Goal: Information Seeking & Learning: Find specific fact

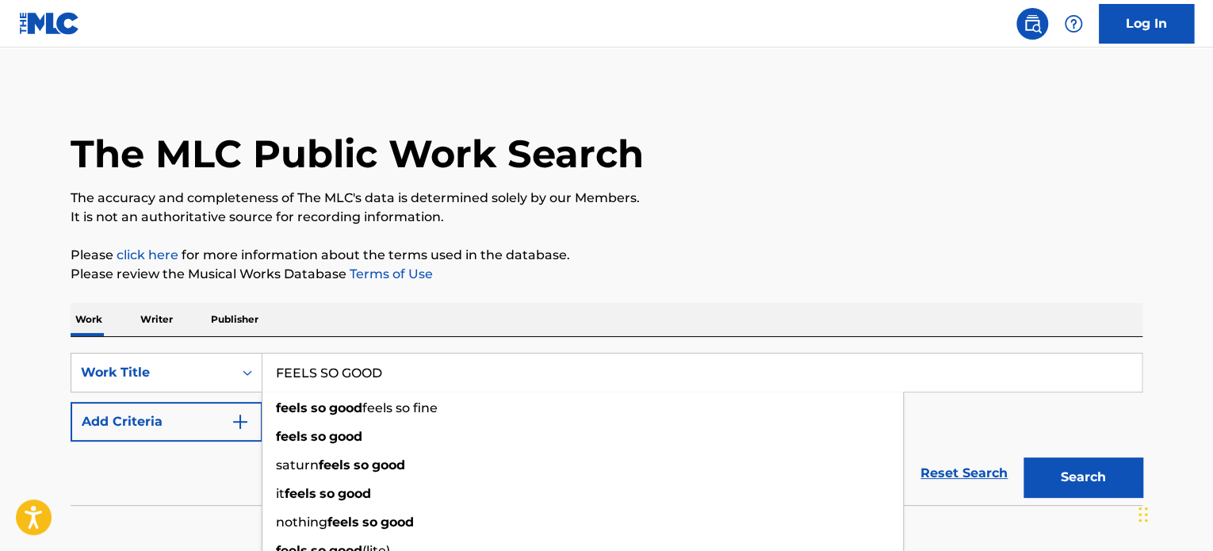
type input "FEELS SO GOOD"
click at [704, 242] on div "The MLC Public Work Search The accuracy and completeness of The MLC's data is d…" at bounding box center [607, 321] width 1110 height 468
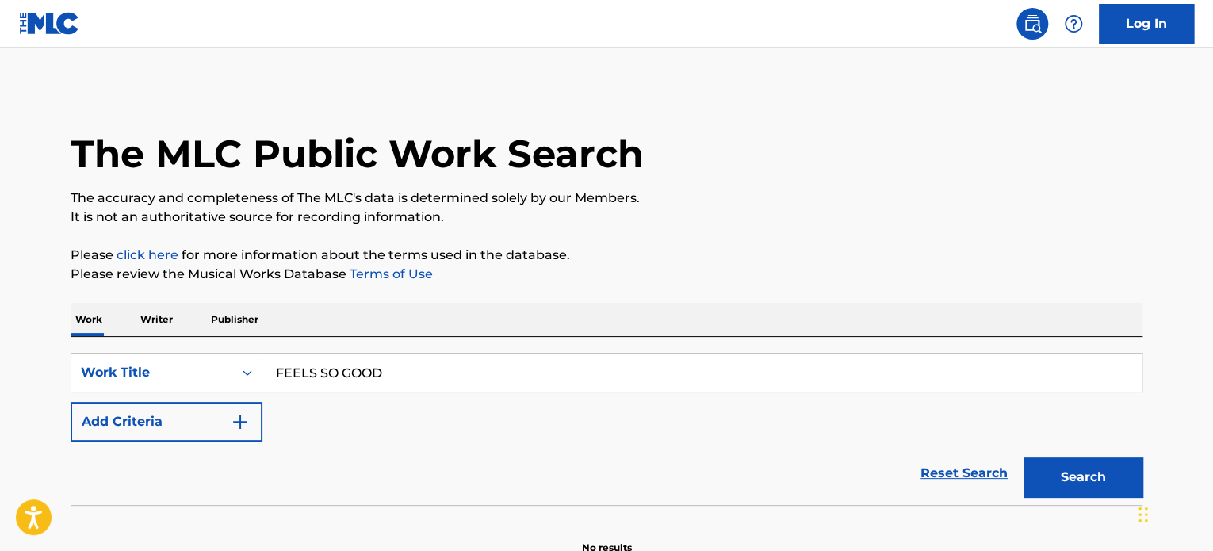
click at [236, 423] on img "Search Form" at bounding box center [240, 421] width 19 height 19
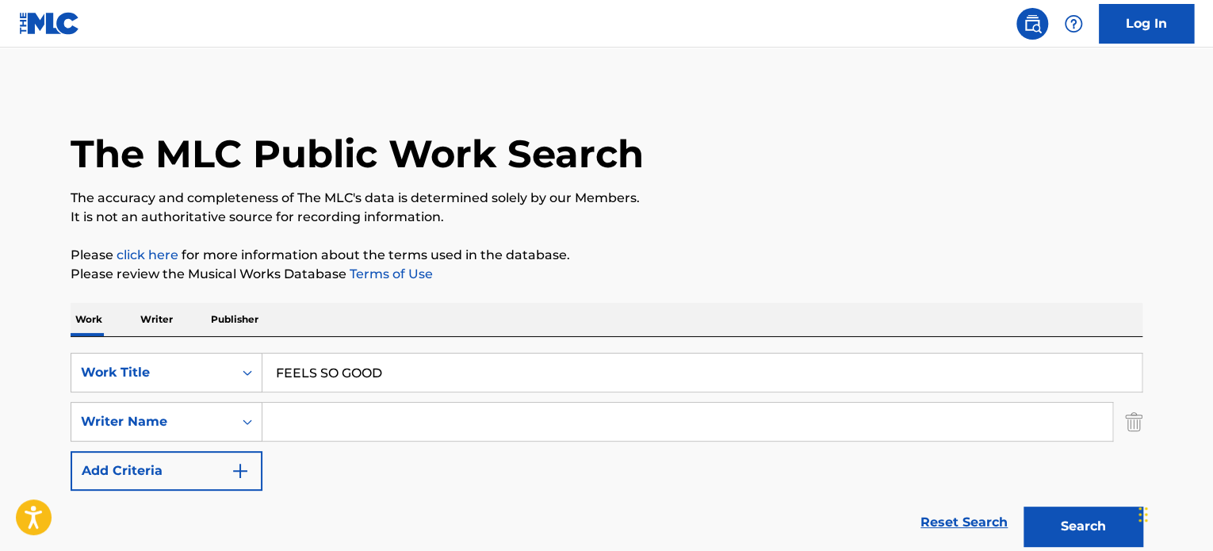
click at [330, 408] on input "Search Form" at bounding box center [687, 422] width 850 height 38
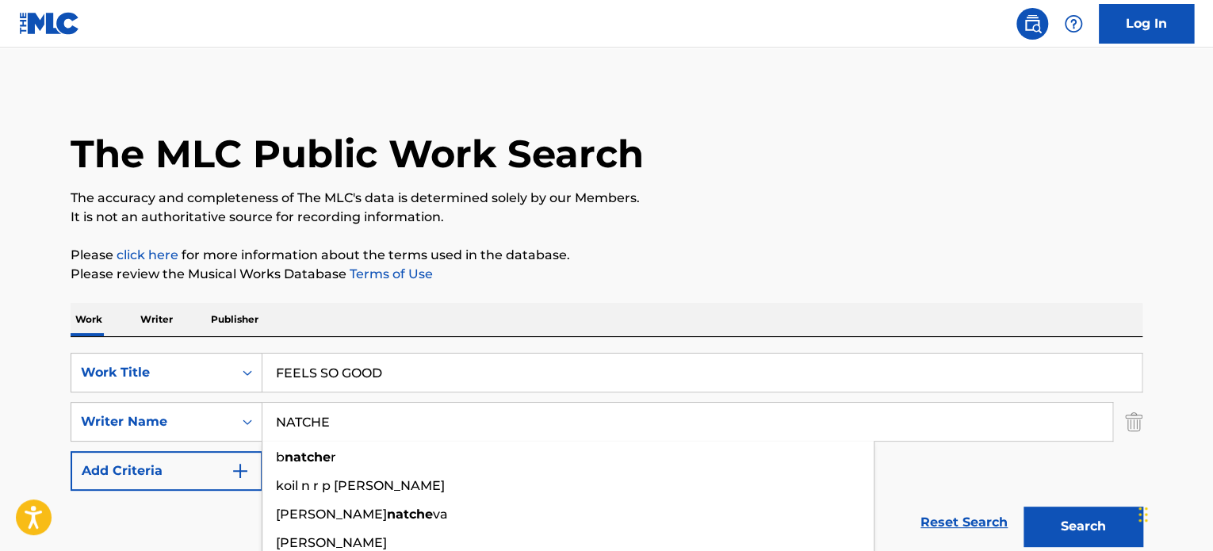
type input "NATCHE"
click at [1024, 507] on button "Search" at bounding box center [1083, 527] width 119 height 40
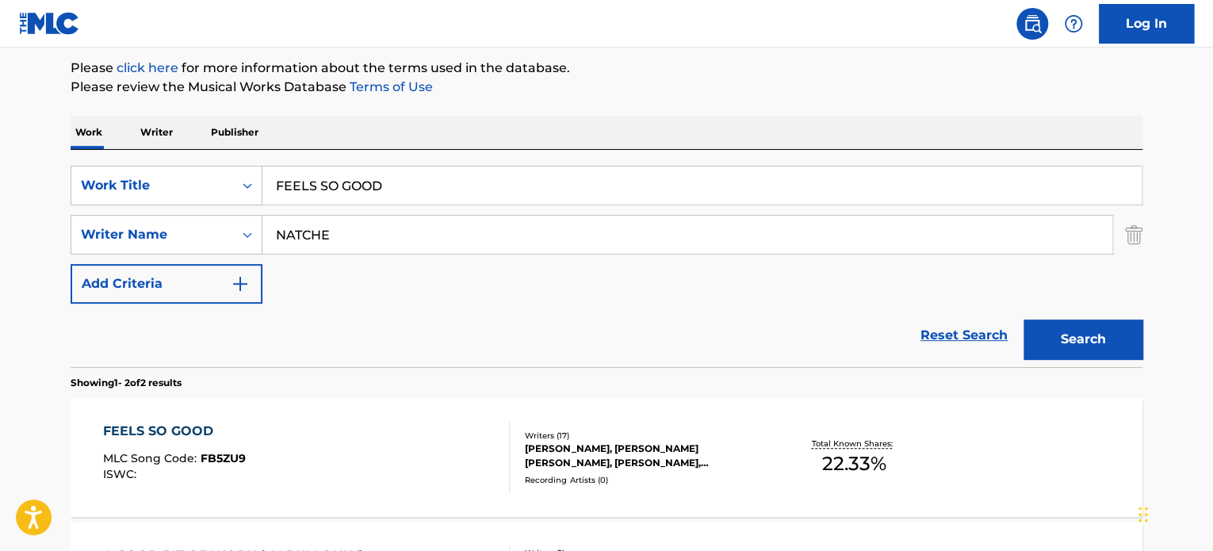
scroll to position [317, 0]
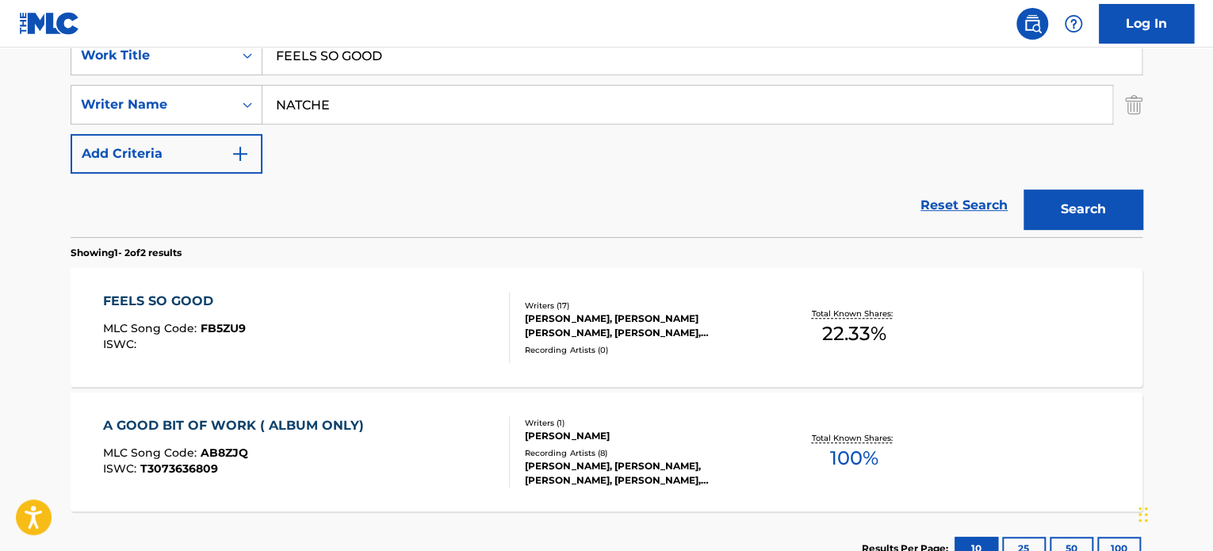
click at [561, 297] on div "FEELS SO GOOD MLC Song Code : FB5ZU9 ISWC : Writers ( 17 ) [PERSON_NAME], [PERS…" at bounding box center [607, 327] width 1072 height 119
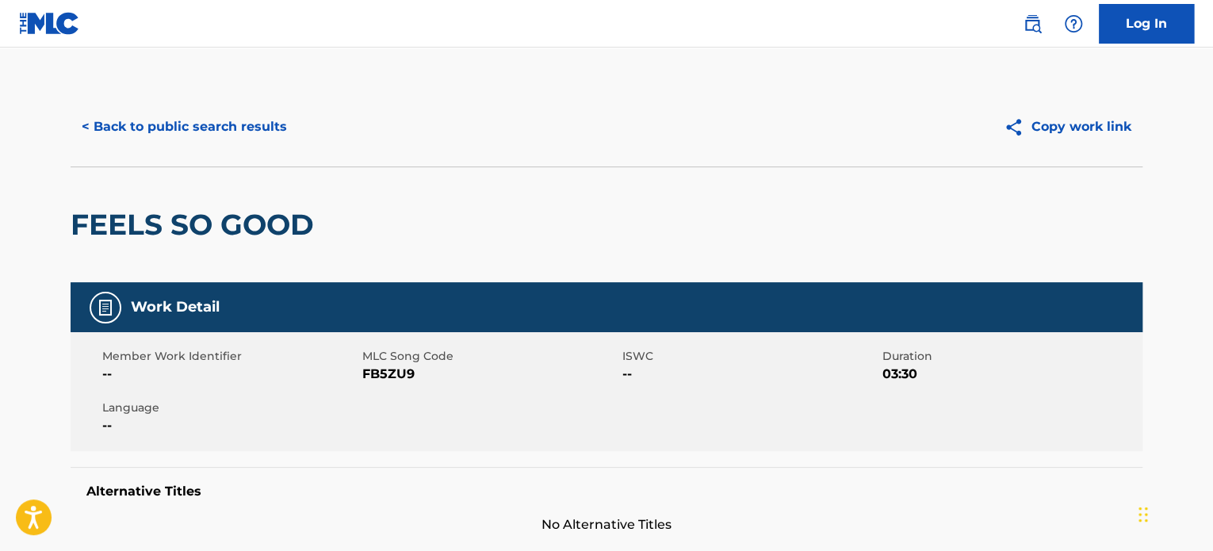
click at [170, 123] on button "< Back to public search results" at bounding box center [185, 127] width 228 height 40
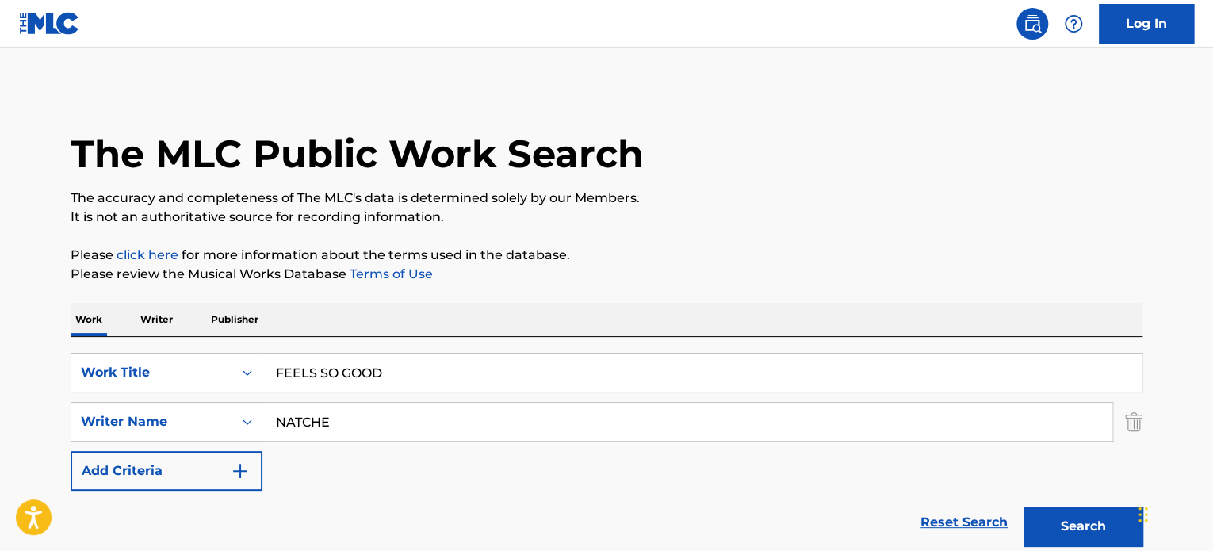
scroll to position [317, 0]
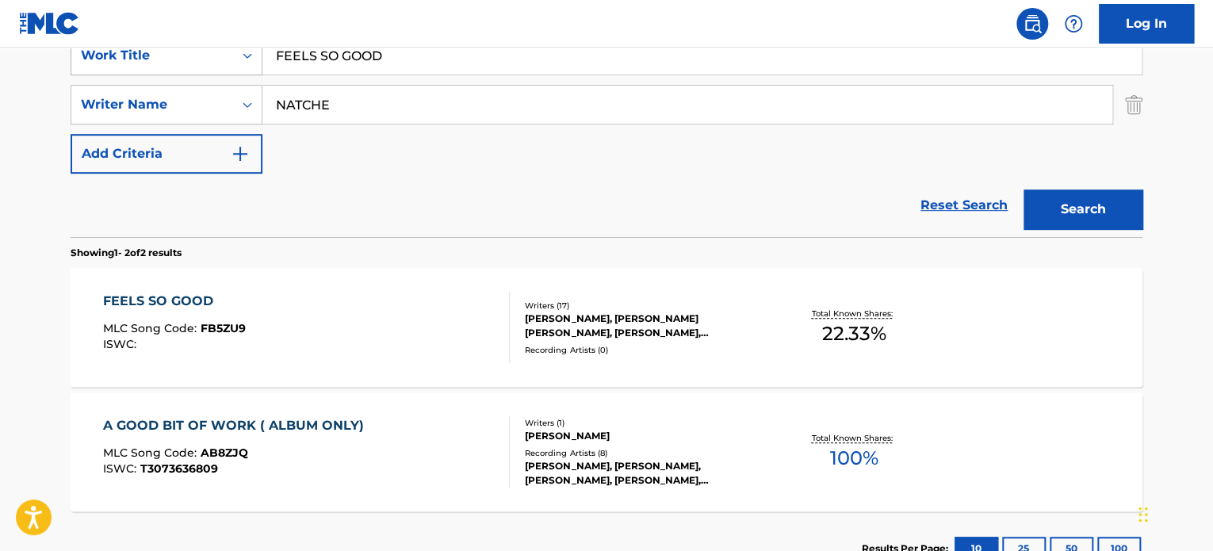
drag, startPoint x: 443, startPoint y: 60, endPoint x: 111, endPoint y: 58, distance: 332.3
click at [111, 58] on div "SearchWithCriteria589580ce-f0f8-4454-9691-1ecef7575a2a Work Title FEELS SO GOOD" at bounding box center [607, 56] width 1072 height 40
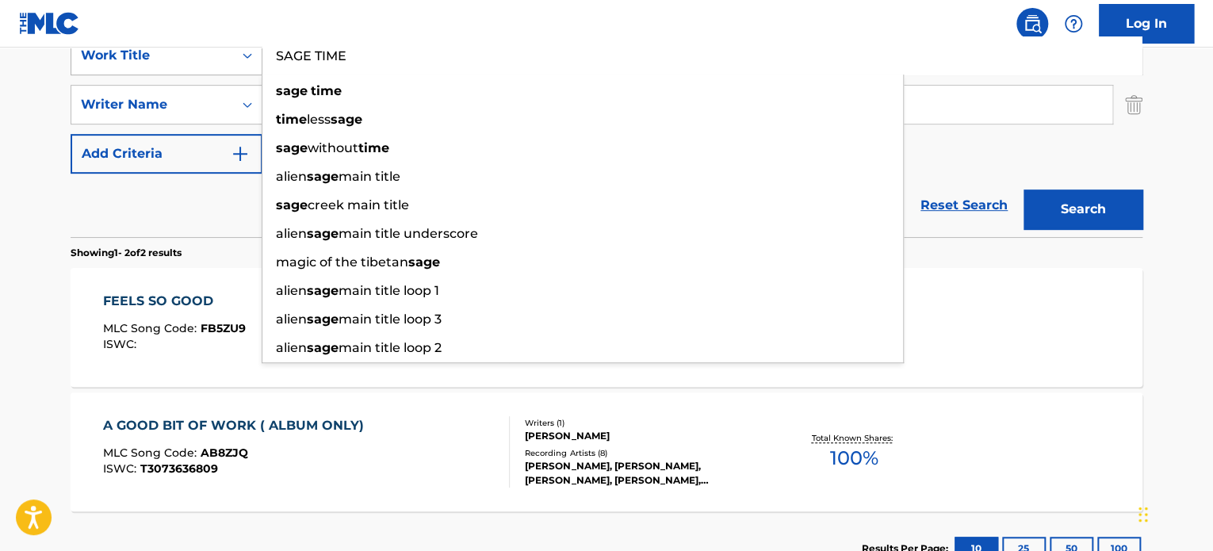
type input "SAGE TIME"
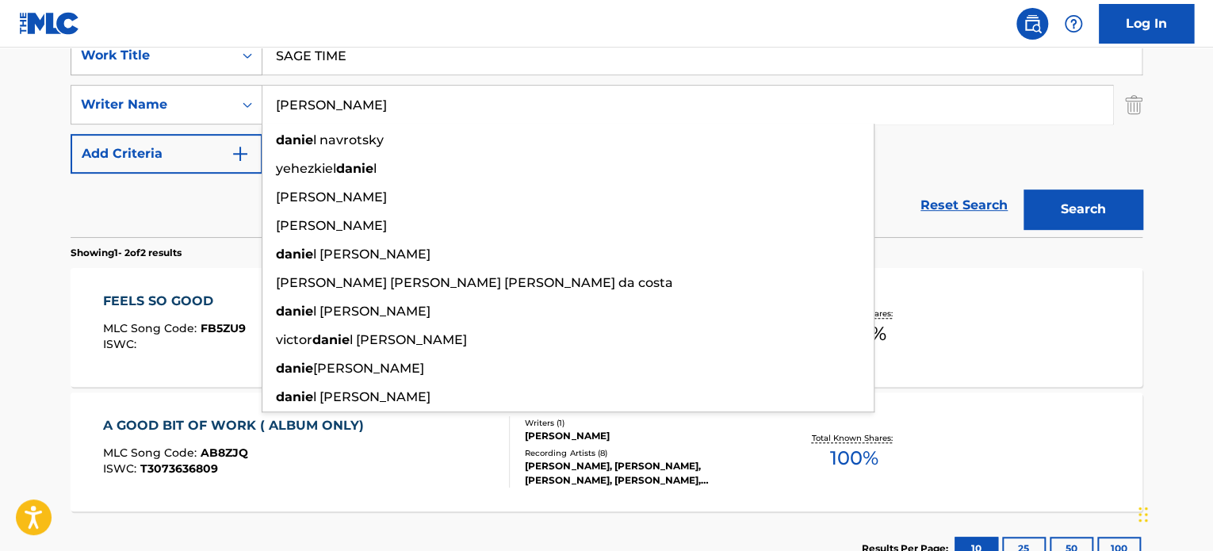
type input "[PERSON_NAME]"
click at [1024, 190] on button "Search" at bounding box center [1083, 210] width 119 height 40
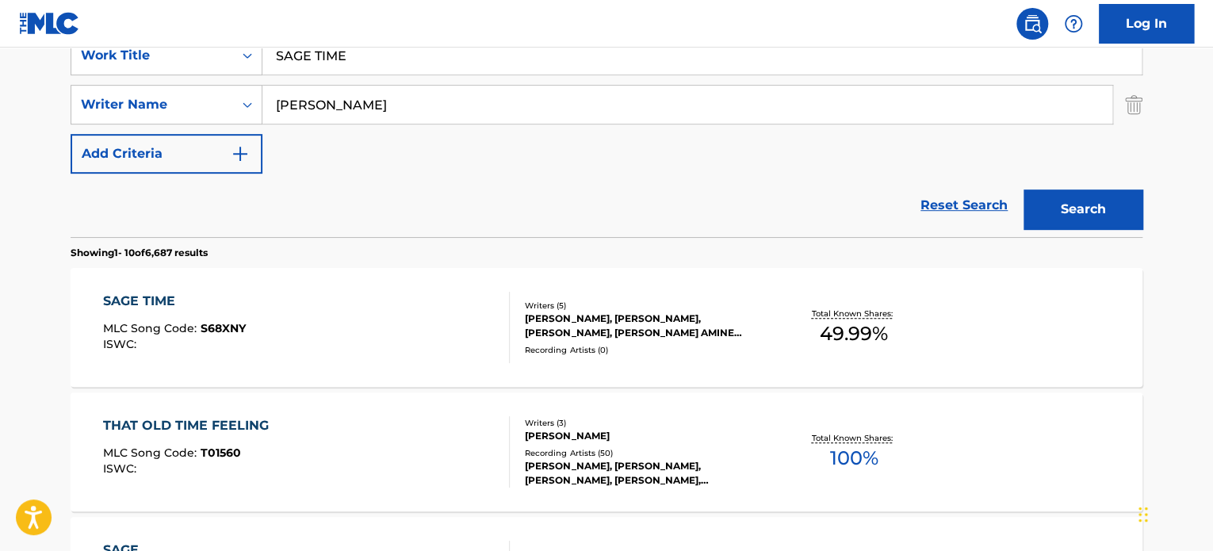
click at [628, 341] on div "Writers ( 5 ) [PERSON_NAME], [PERSON_NAME], [PERSON_NAME], [PERSON_NAME] AMINE …" at bounding box center [637, 328] width 255 height 56
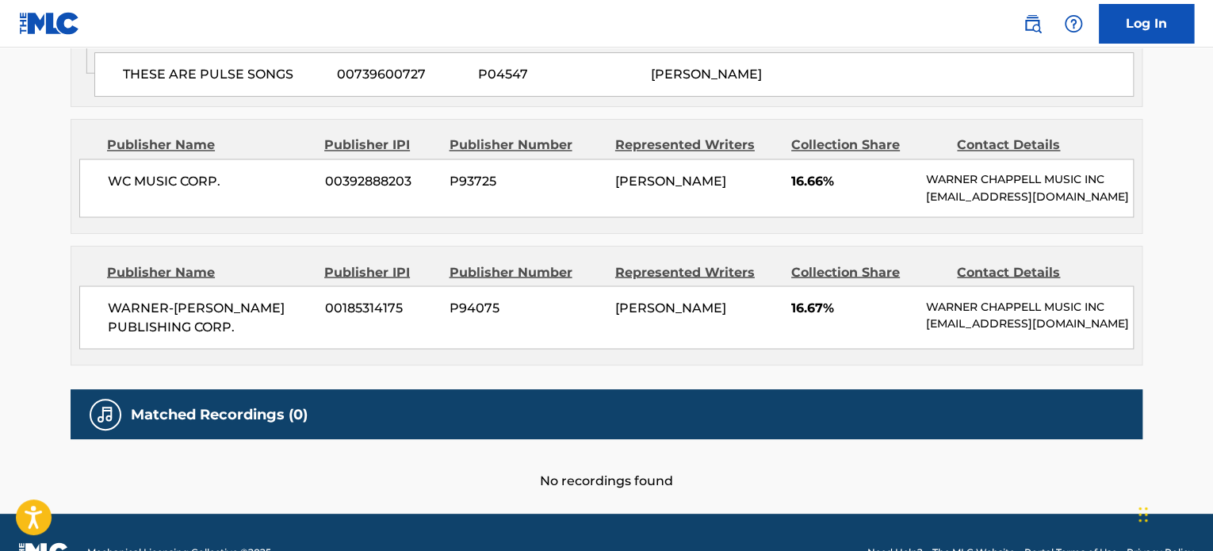
scroll to position [1333, 0]
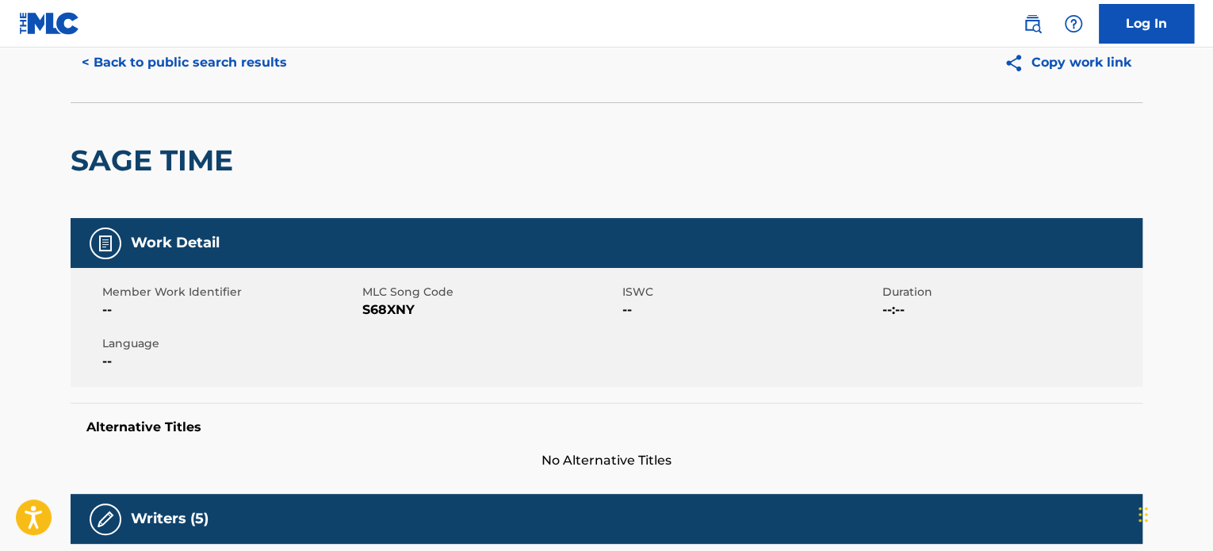
click at [206, 73] on button "< Back to public search results" at bounding box center [185, 63] width 228 height 40
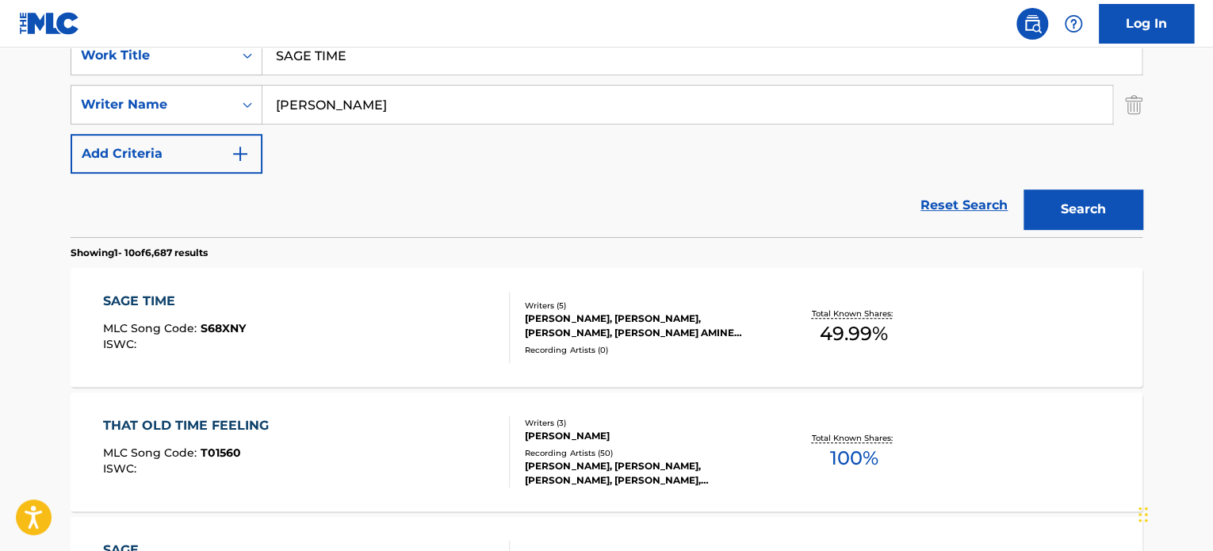
click at [427, 50] on input "SAGE TIME" at bounding box center [701, 55] width 879 height 38
drag, startPoint x: 417, startPoint y: 54, endPoint x: 200, endPoint y: 50, distance: 217.3
click at [200, 50] on div "SearchWithCriteria589580ce-f0f8-4454-9691-1ecef7575a2a Work Title SAGE TIME" at bounding box center [607, 56] width 1072 height 40
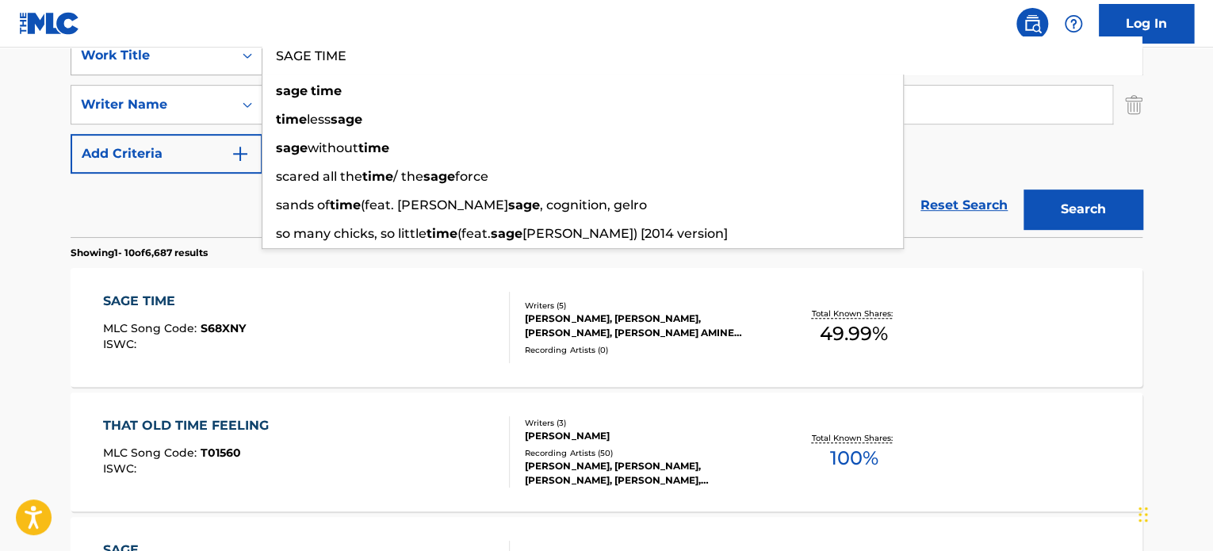
paste input "COOL ABOUT IT"
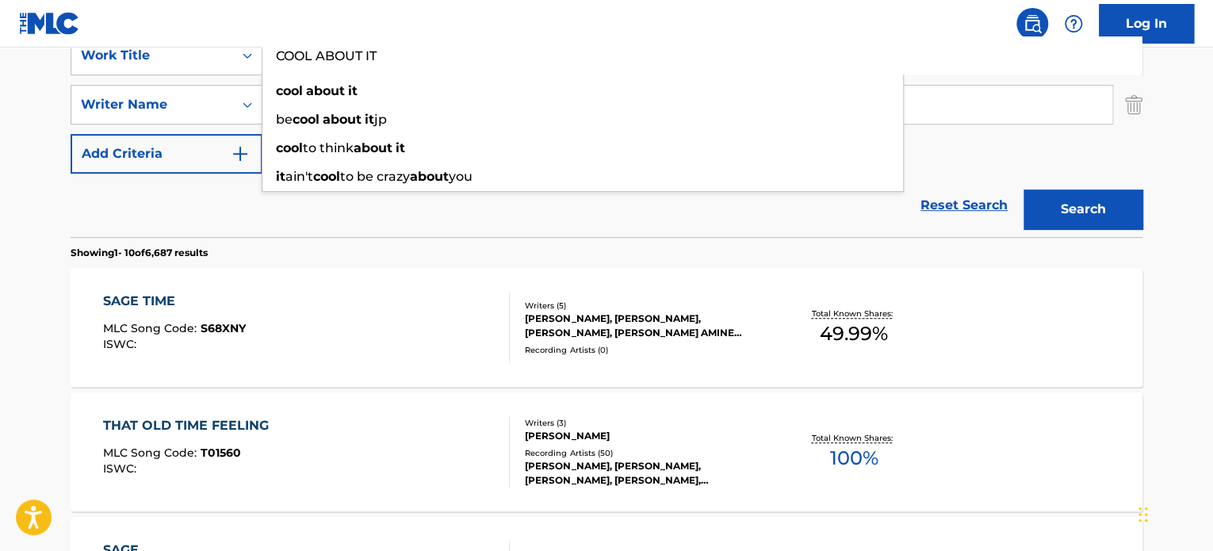
type input "COOL ABOUT IT"
click at [1046, 198] on button "Search" at bounding box center [1083, 210] width 119 height 40
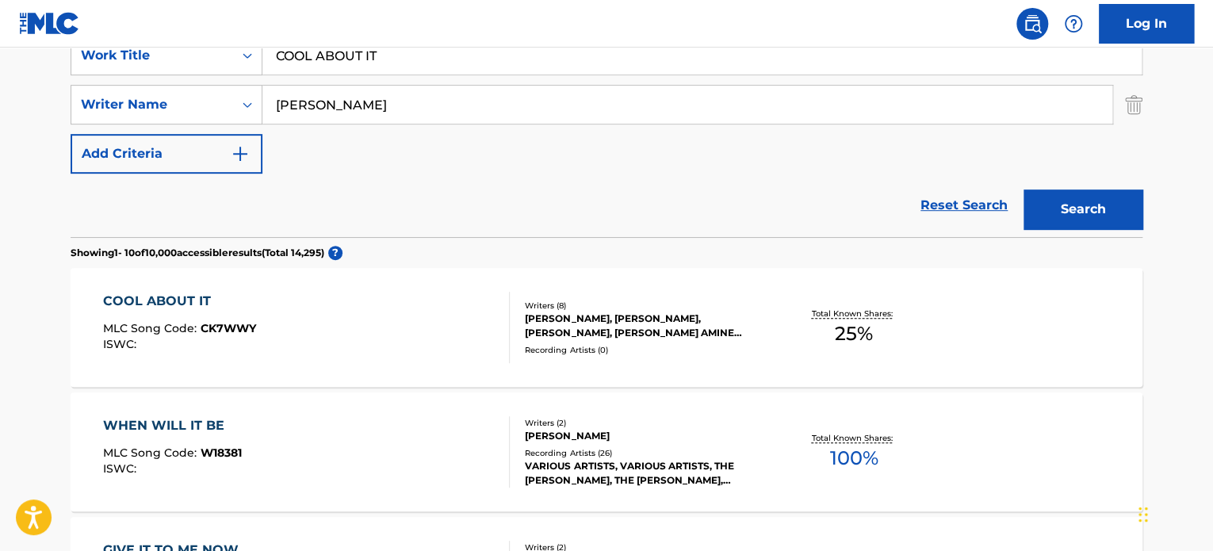
click at [587, 297] on div "COOL ABOUT IT MLC Song Code : CK7WWY ISWC : Writers ( 8 ) [PERSON_NAME], [PERSO…" at bounding box center [607, 327] width 1072 height 119
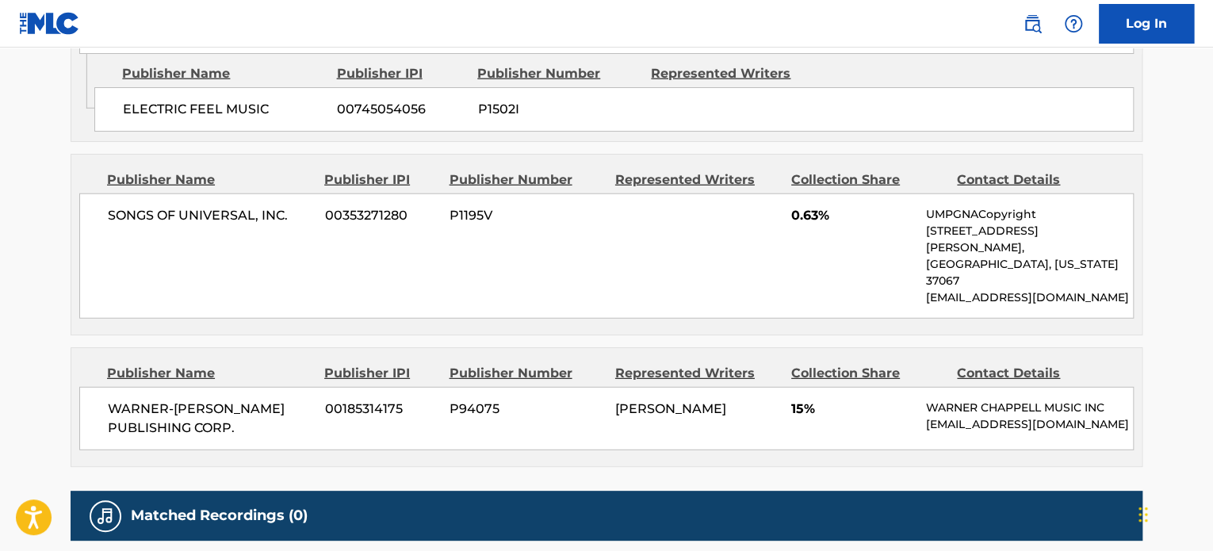
scroll to position [2006, 0]
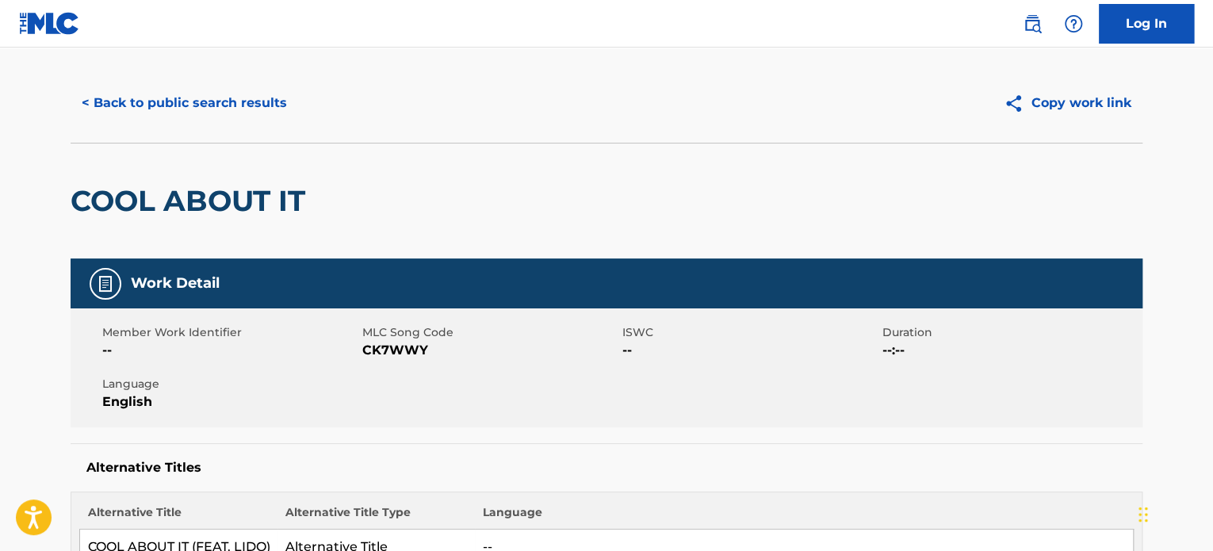
click at [186, 110] on button "< Back to public search results" at bounding box center [185, 103] width 228 height 40
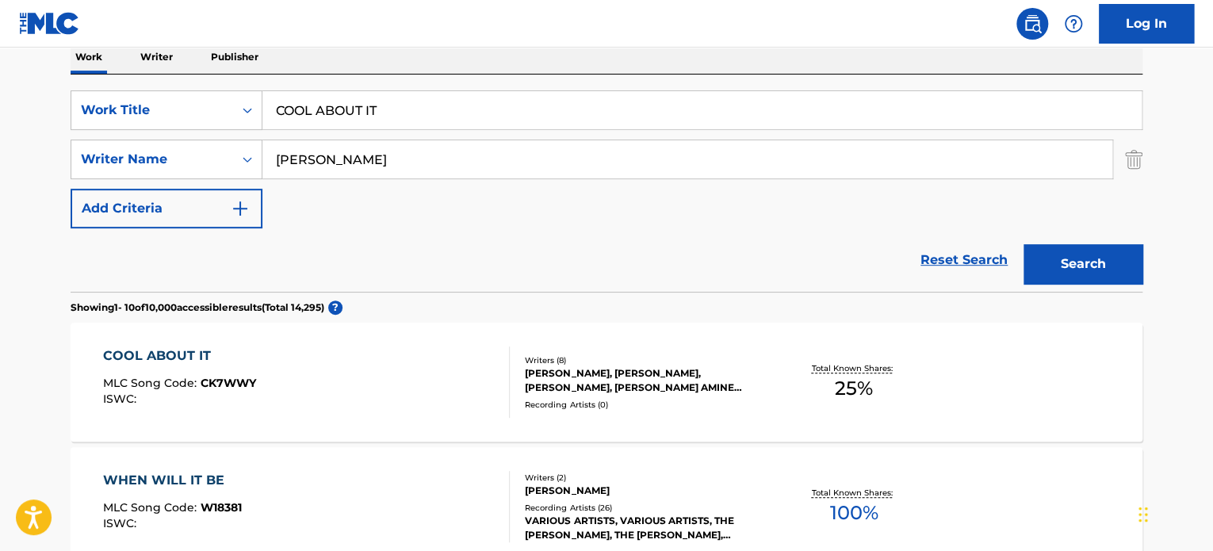
scroll to position [238, 0]
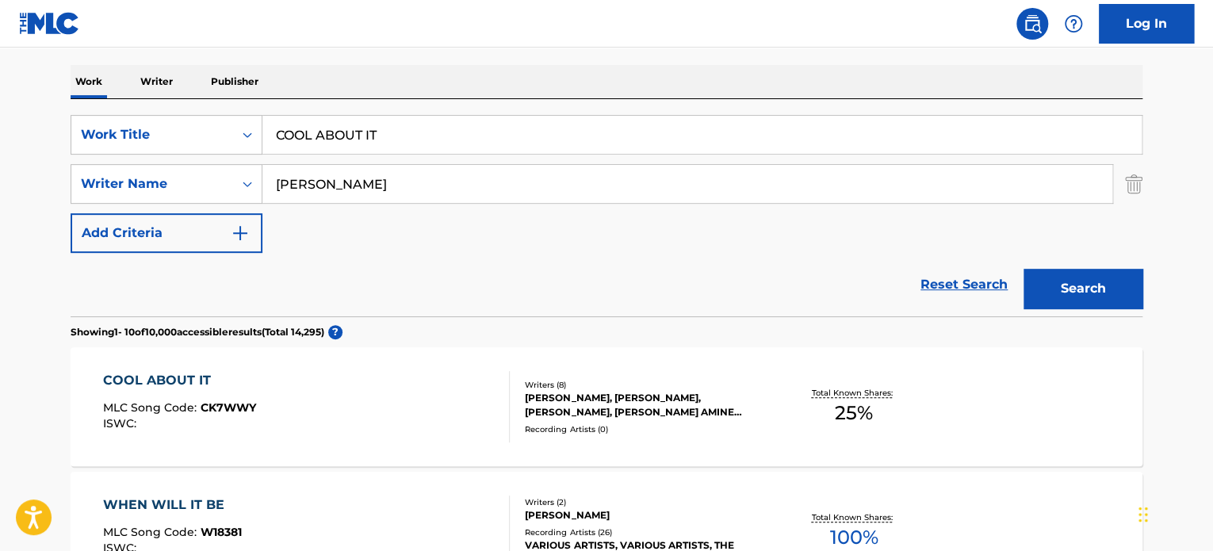
drag, startPoint x: 219, startPoint y: 121, endPoint x: 174, endPoint y: 96, distance: 51.1
click at [105, 107] on div "SearchWithCriteria589580ce-f0f8-4454-9691-1ecef7575a2a Work Title COOL ABOUT IT…" at bounding box center [607, 207] width 1072 height 217
paste input "Raspberry Kisses"
type input "Raspberry Kisses"
click at [1082, 284] on button "Search" at bounding box center [1083, 289] width 119 height 40
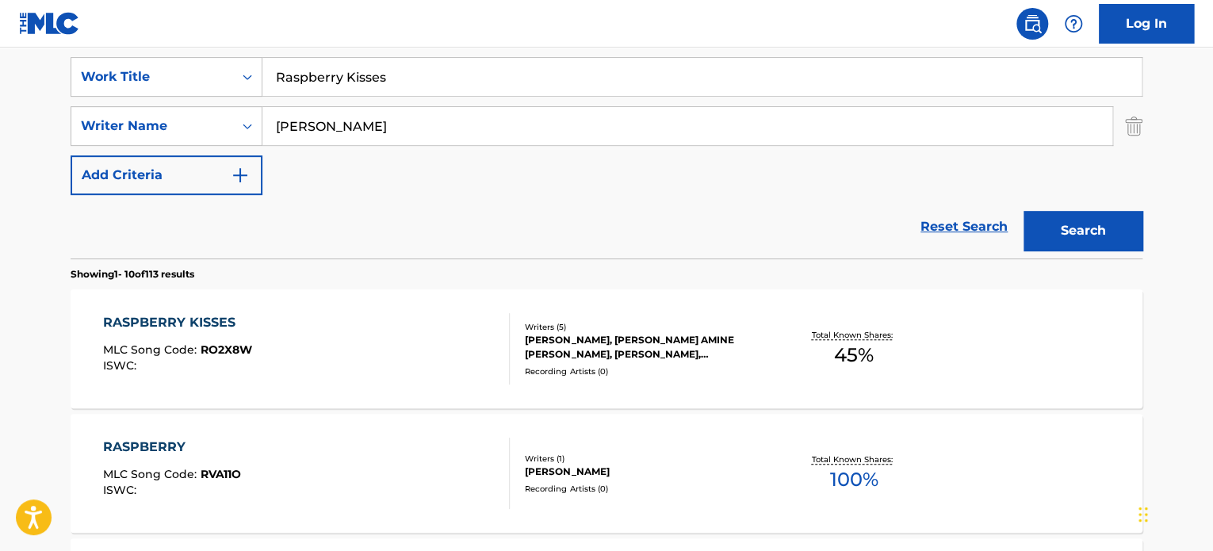
scroll to position [396, 0]
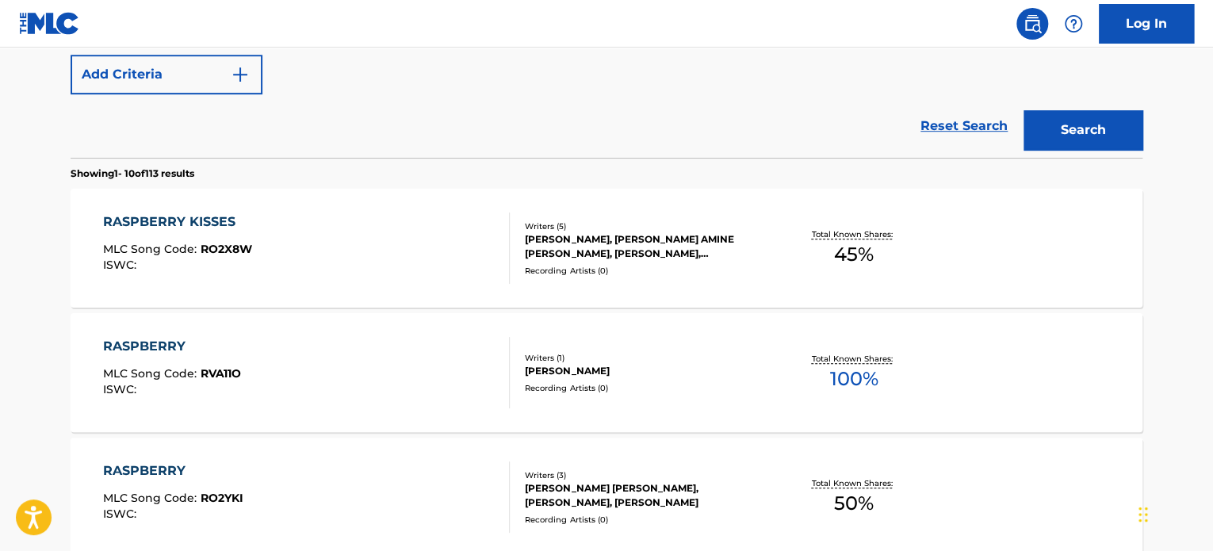
click at [523, 232] on div "Writers ( 5 ) [PERSON_NAME], [PERSON_NAME] AMINE [PERSON_NAME], [PERSON_NAME], …" at bounding box center [637, 248] width 255 height 56
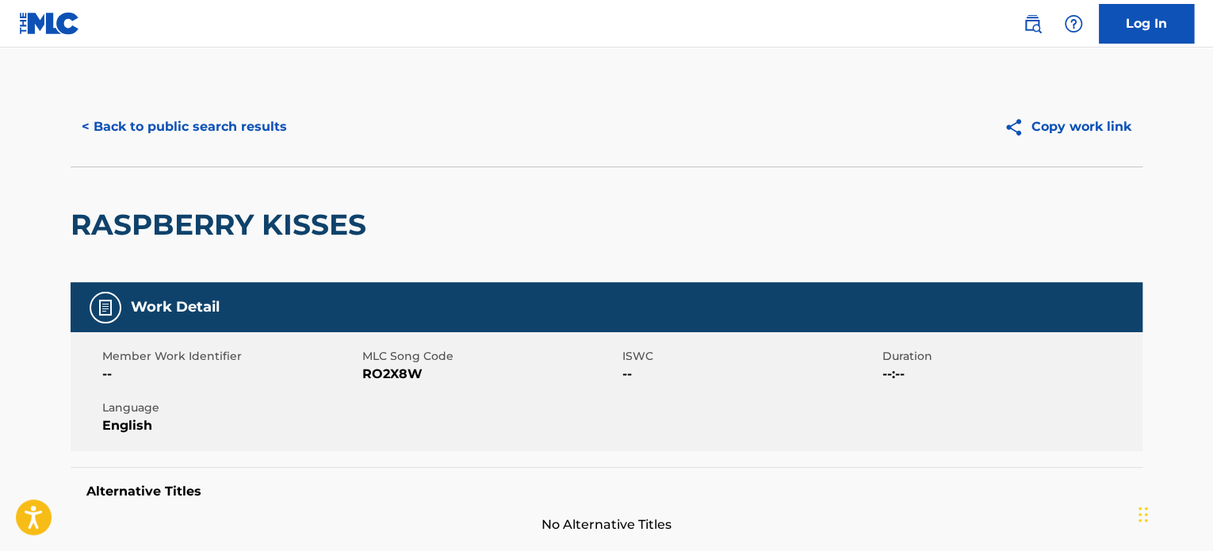
click at [206, 120] on button "< Back to public search results" at bounding box center [185, 127] width 228 height 40
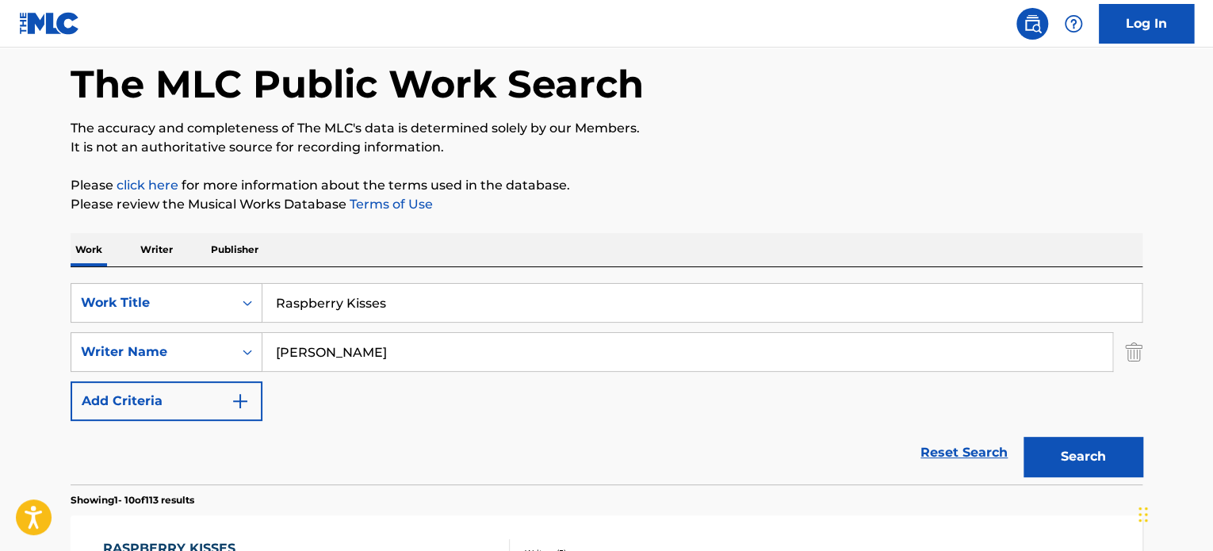
scroll to position [10, 0]
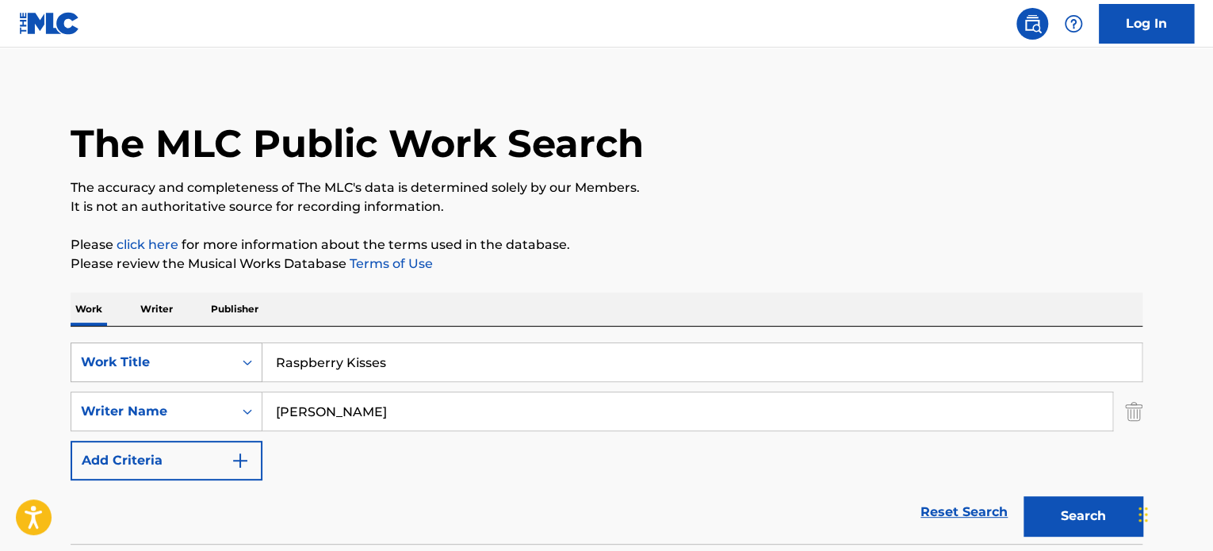
drag, startPoint x: 423, startPoint y: 368, endPoint x: 213, endPoint y: 361, distance: 211.1
click at [216, 361] on div "SearchWithCriteria589580ce-f0f8-4454-9691-1ecef7575a2a Work Title Raspberry Kis…" at bounding box center [607, 363] width 1072 height 40
paste input "NEW FLOWER"
type input "NEW FLOWER"
click at [1097, 516] on button "Search" at bounding box center [1083, 516] width 119 height 40
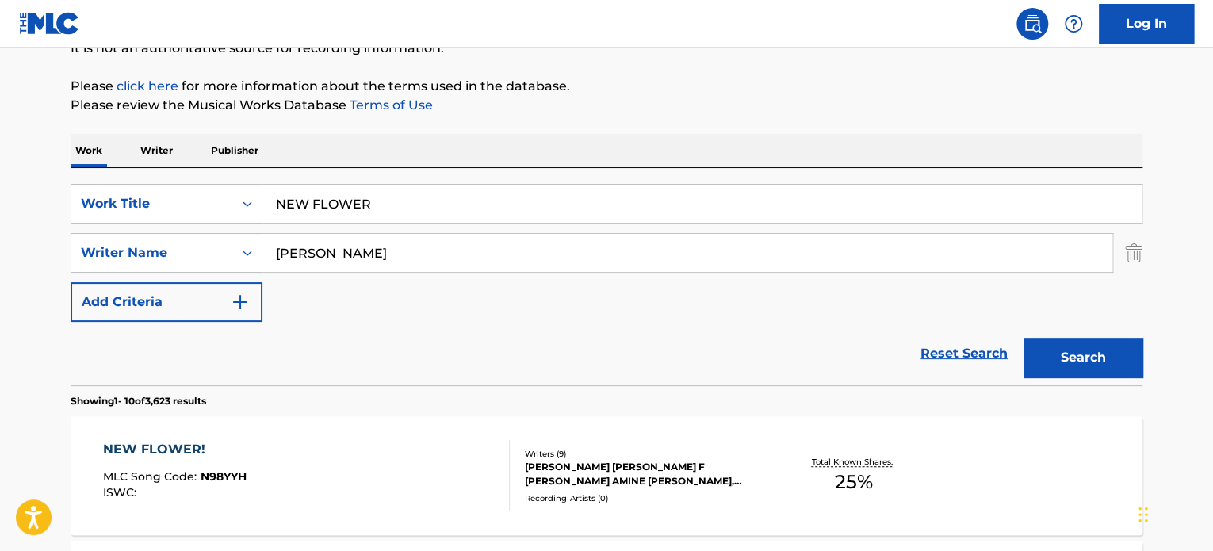
scroll to position [327, 0]
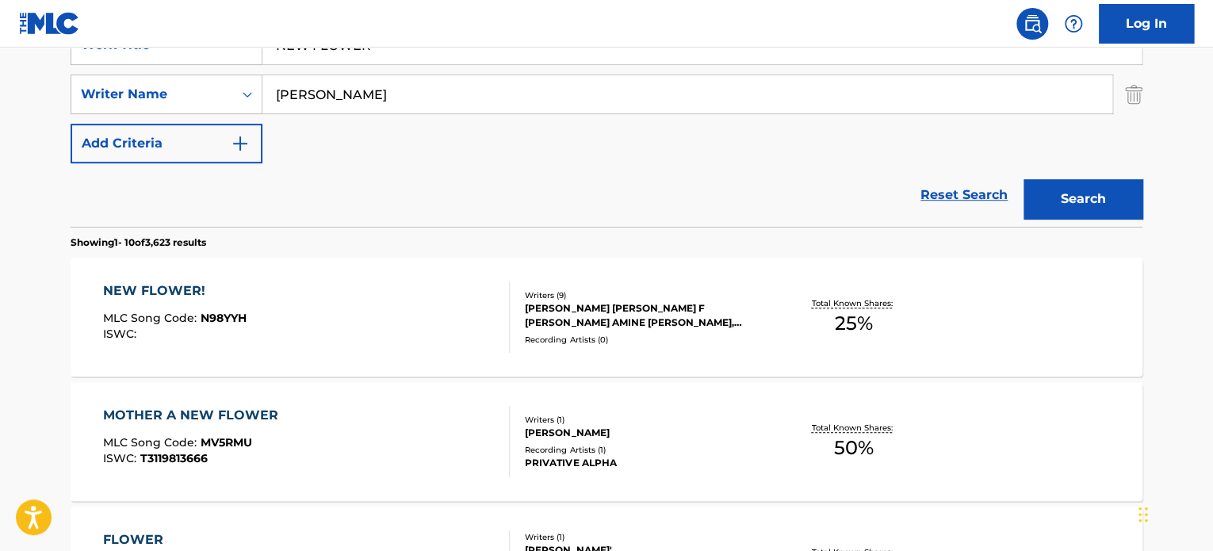
click at [671, 296] on div "Writers ( 9 )" at bounding box center [644, 295] width 239 height 12
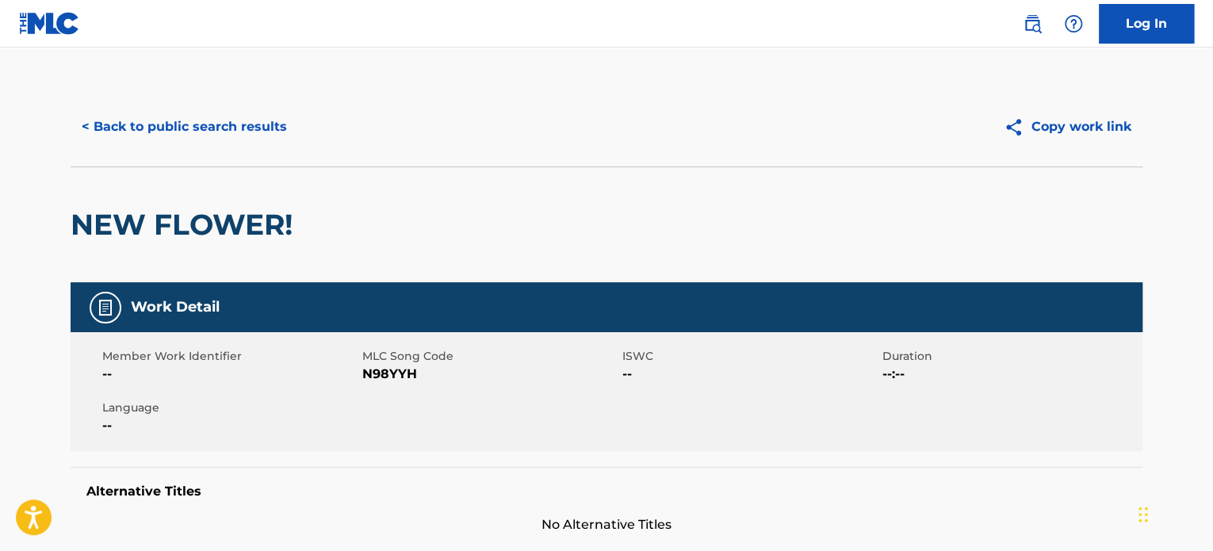
click at [165, 132] on button "< Back to public search results" at bounding box center [185, 127] width 228 height 40
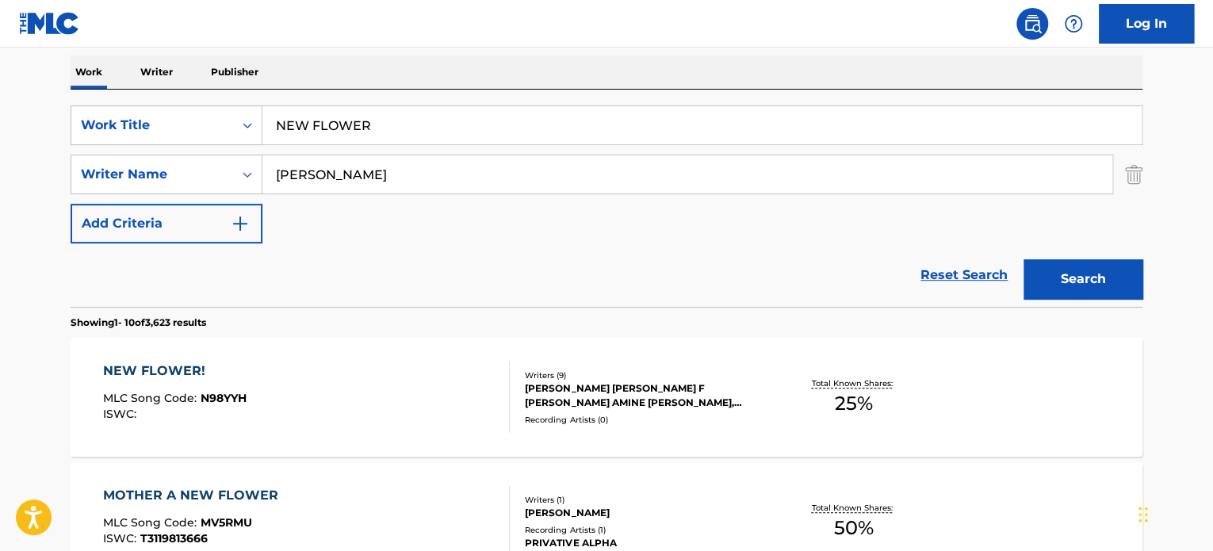
scroll to position [169, 0]
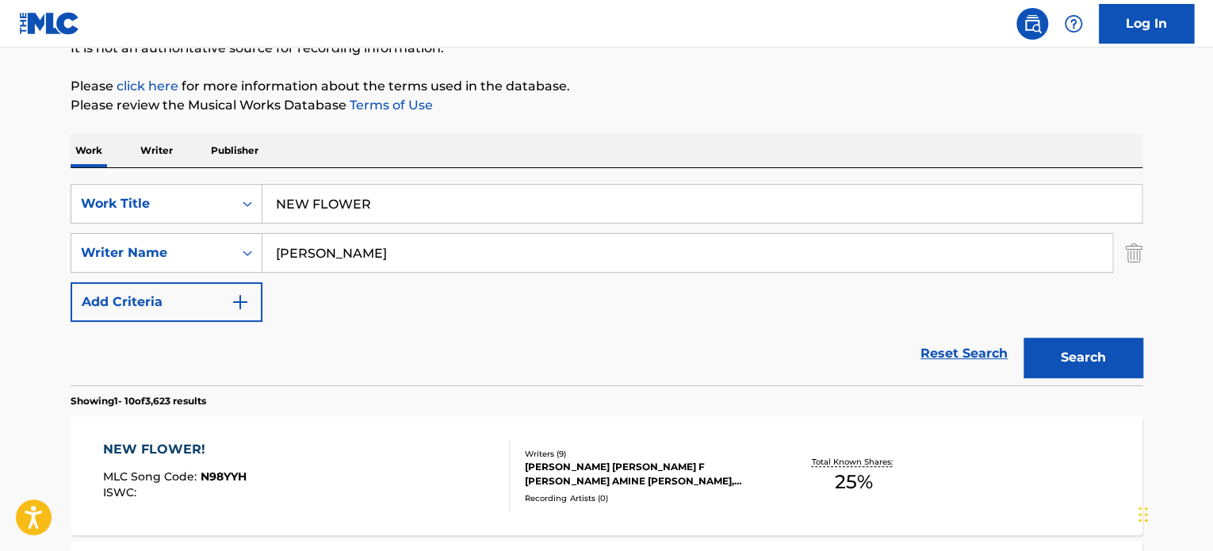
drag, startPoint x: 408, startPoint y: 213, endPoint x: 109, endPoint y: 182, distance: 300.6
click at [109, 182] on div "SearchWithCriteria589580ce-f0f8-4454-9691-1ecef7575a2a Work Title NEW FLOWER Se…" at bounding box center [607, 276] width 1072 height 217
paste input "Vacay"
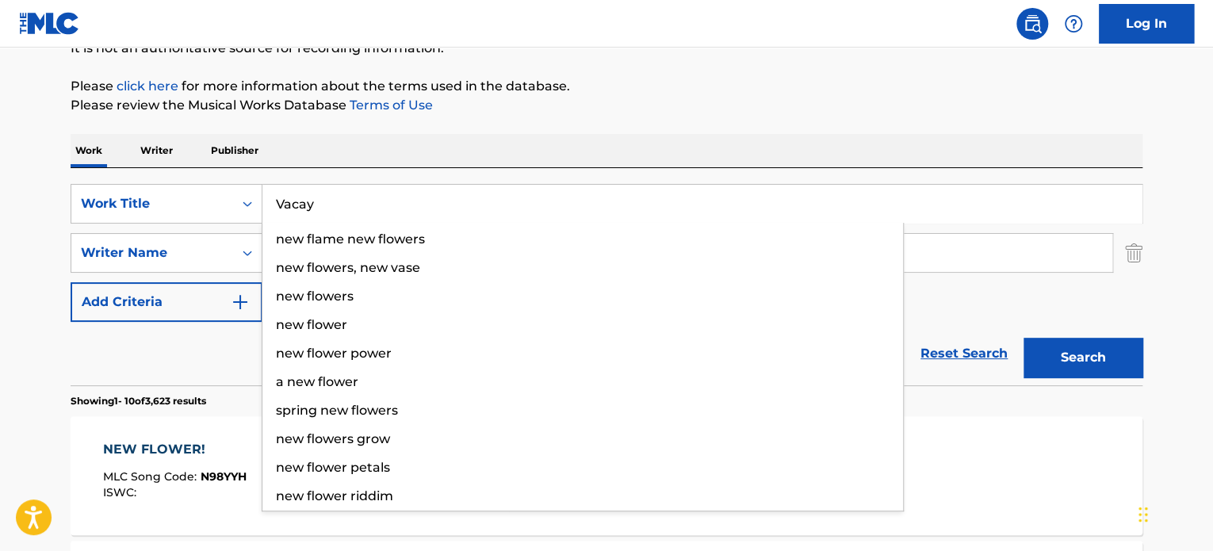
type input "Vacay"
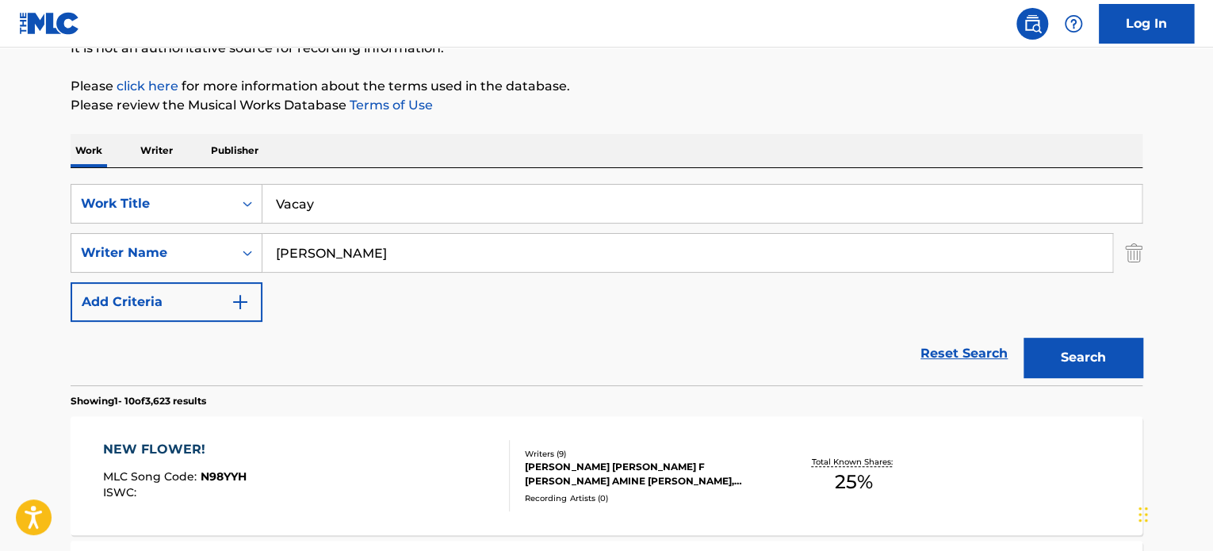
click at [1108, 352] on button "Search" at bounding box center [1083, 358] width 119 height 40
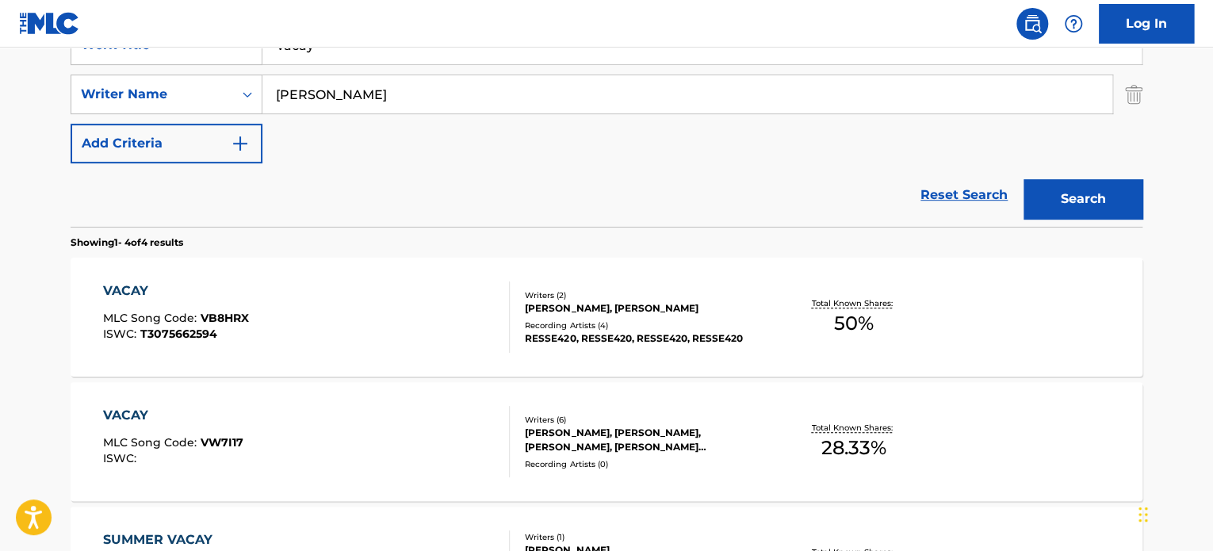
scroll to position [407, 0]
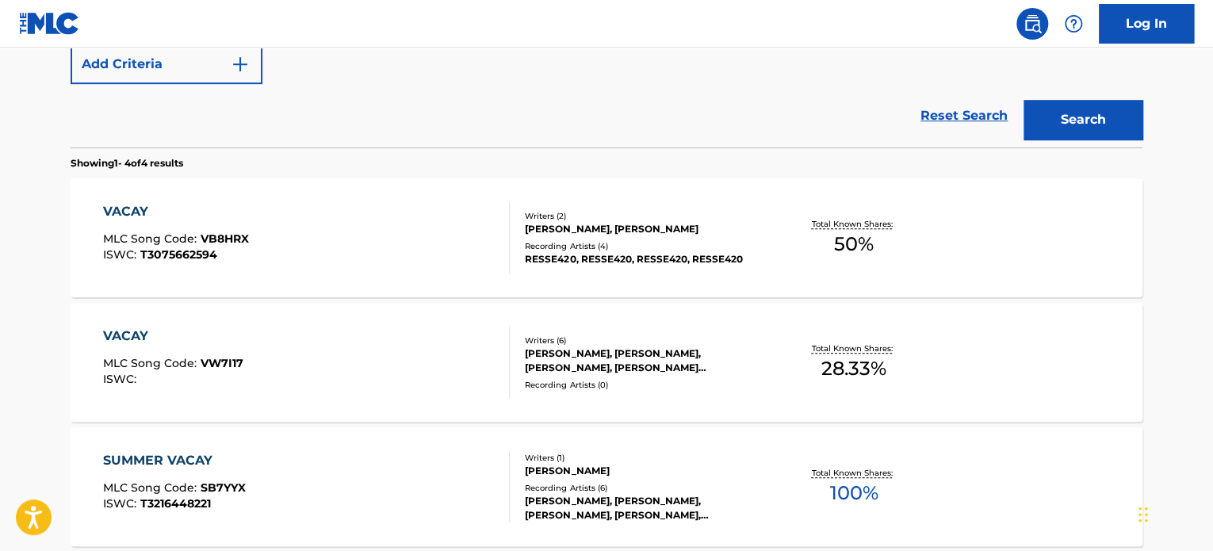
click at [622, 357] on div "[PERSON_NAME], [PERSON_NAME], [PERSON_NAME], [PERSON_NAME] [PERSON_NAME] [PERSO…" at bounding box center [644, 361] width 239 height 29
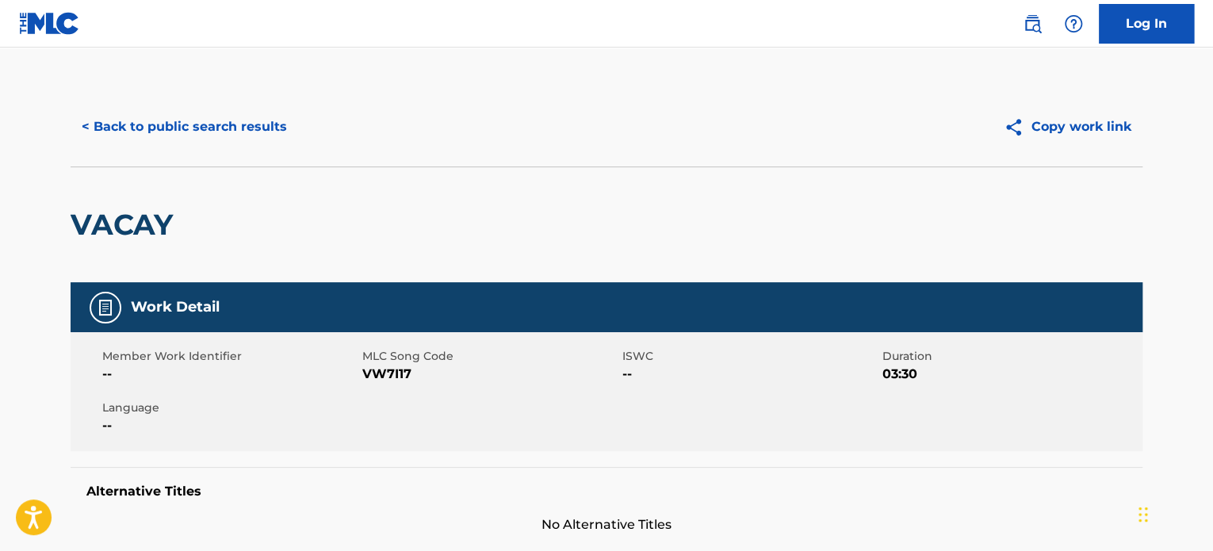
click at [177, 136] on button "< Back to public search results" at bounding box center [185, 127] width 228 height 40
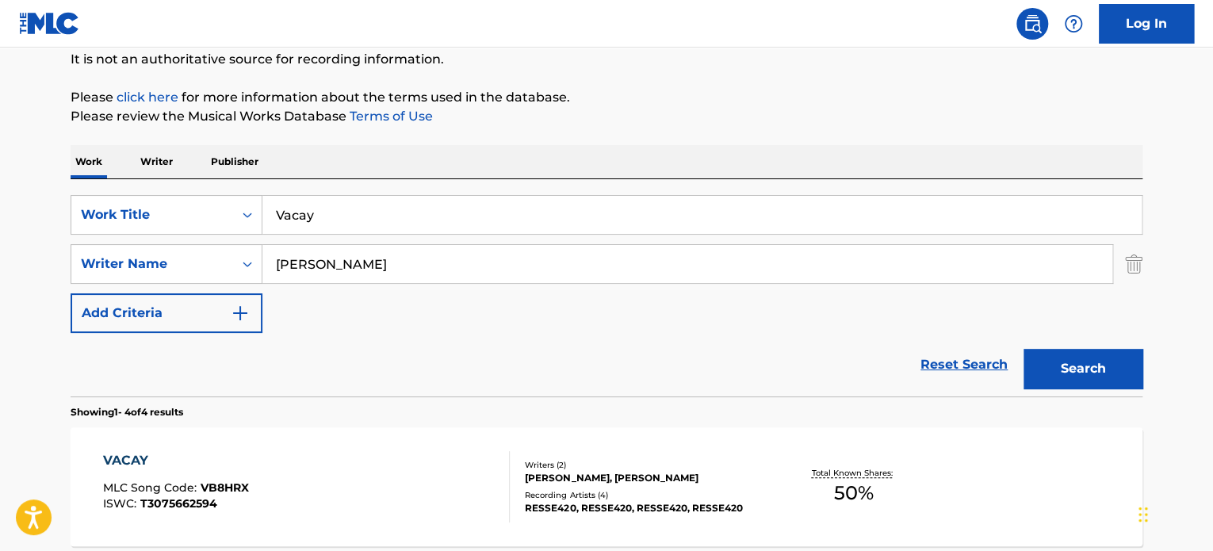
scroll to position [21, 0]
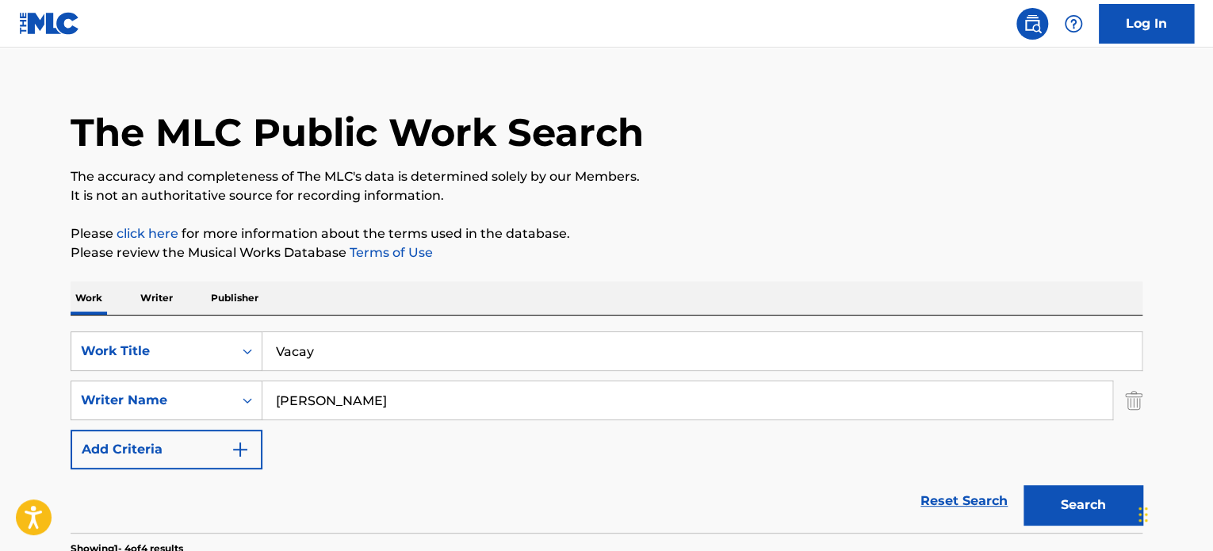
drag, startPoint x: 365, startPoint y: 343, endPoint x: 93, endPoint y: 314, distance: 273.5
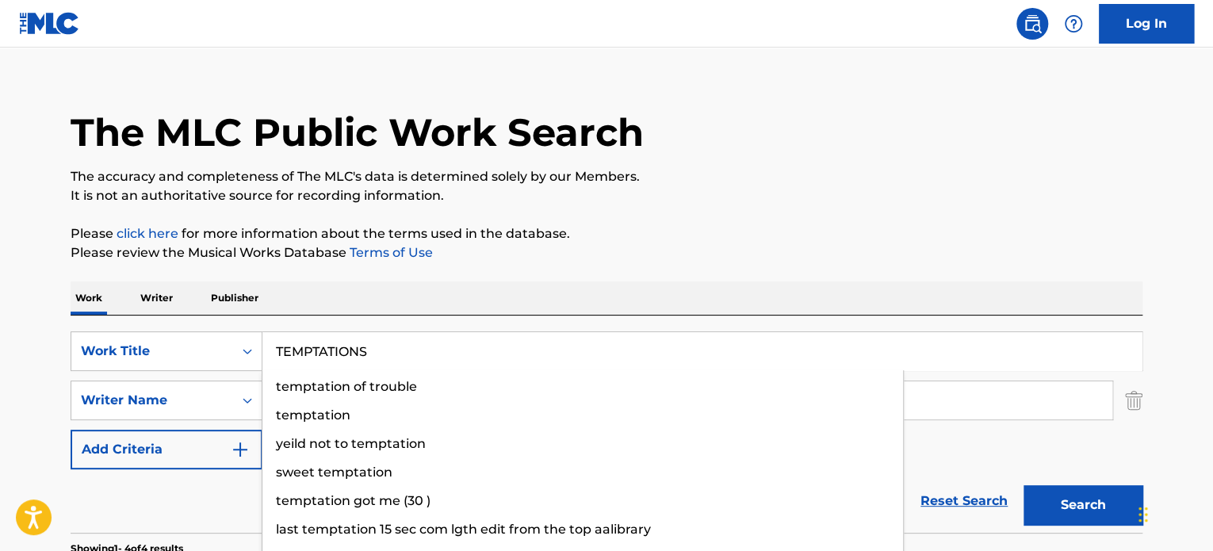
type input "TEMPTATIONS"
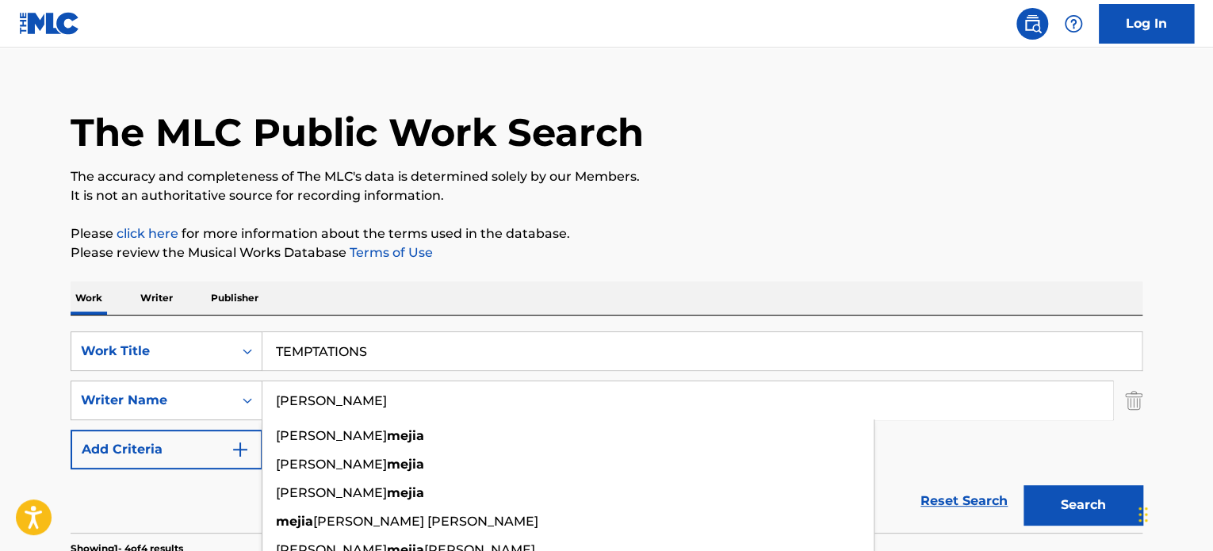
type input "[PERSON_NAME]"
click at [1024, 485] on button "Search" at bounding box center [1083, 505] width 119 height 40
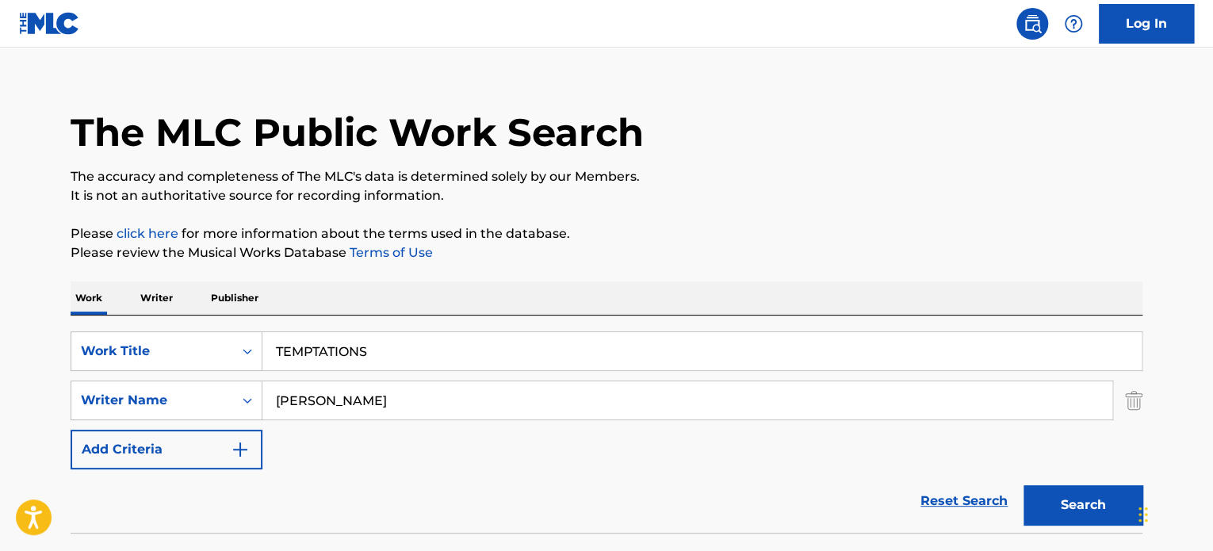
scroll to position [136, 0]
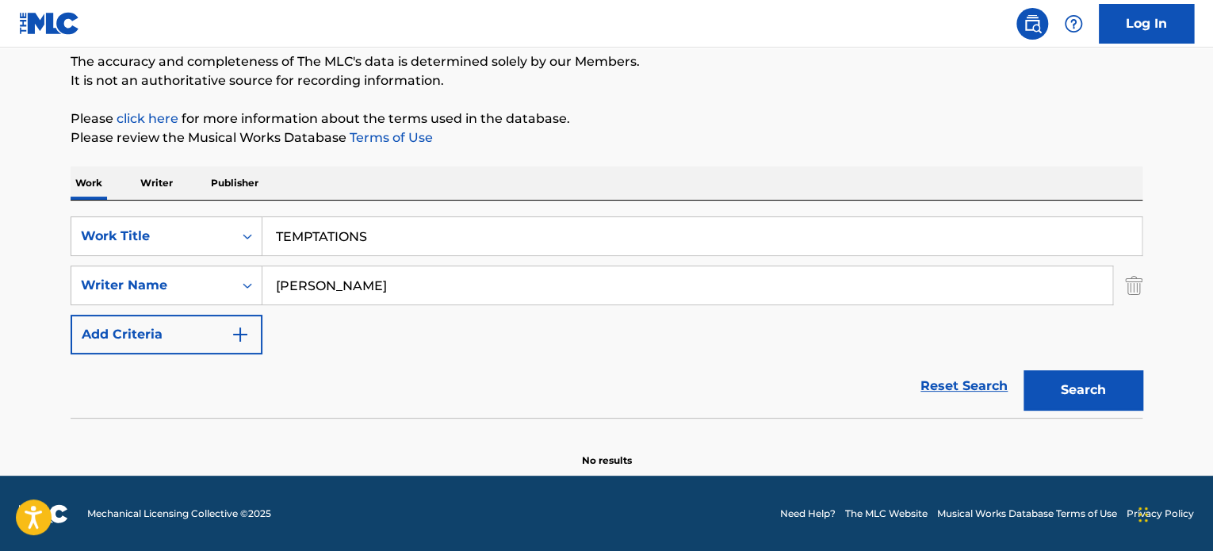
drag, startPoint x: 441, startPoint y: 230, endPoint x: 120, endPoint y: 199, distance: 322.6
click at [120, 201] on div "SearchWithCriteria589580ce-f0f8-4454-9691-1ecef7575a2a Work Title TEMPTATIONS S…" at bounding box center [607, 309] width 1072 height 217
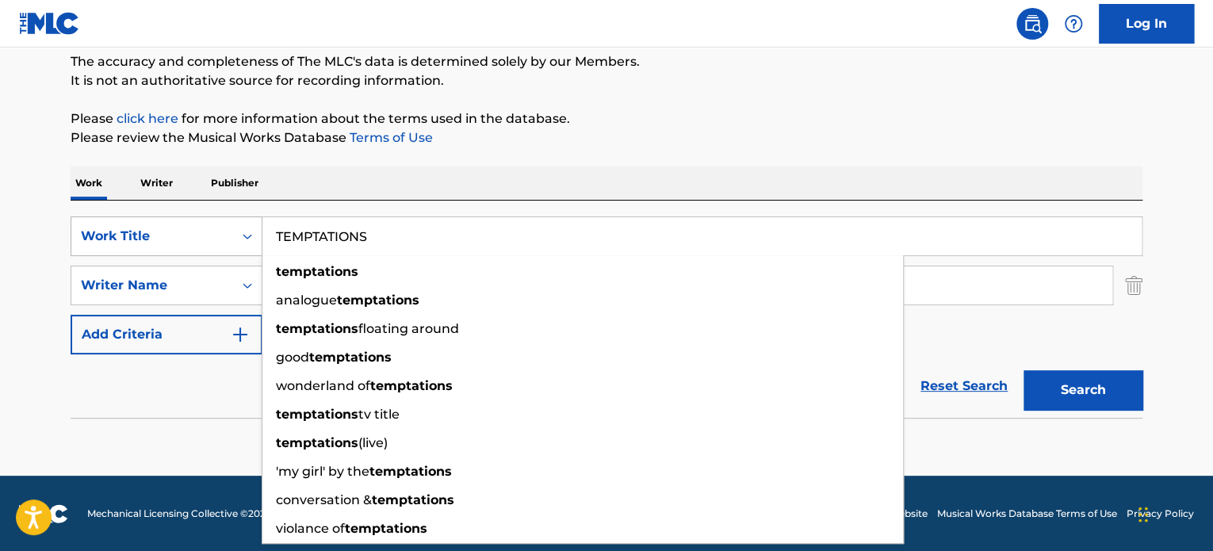
paste input "Be Easier On Yourself"
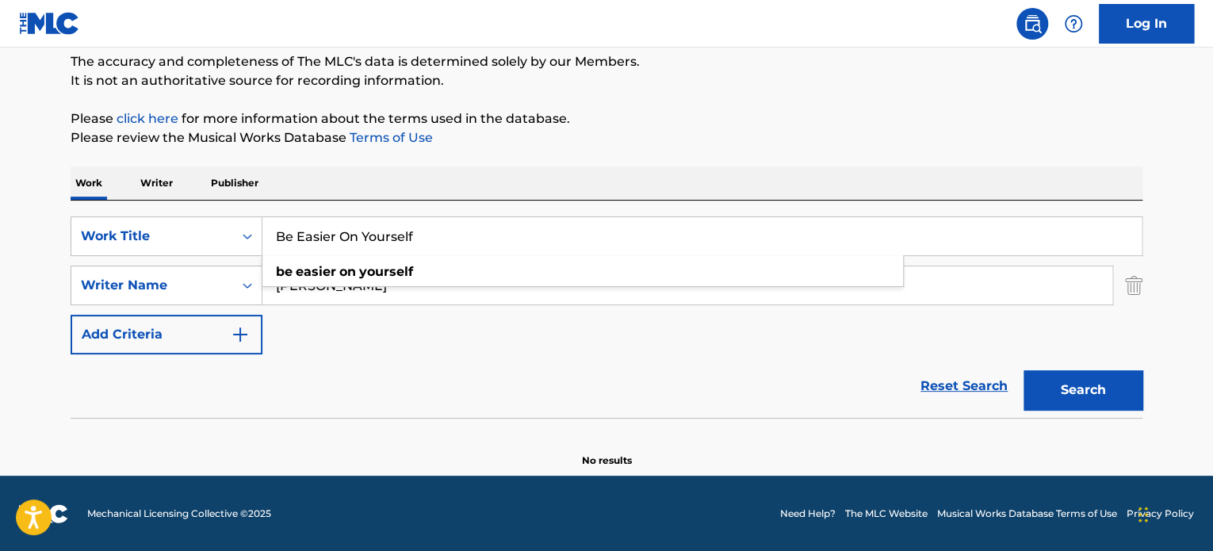
type input "Be Easier On Yourself"
click at [549, 168] on div "Work Writer Publisher" at bounding box center [607, 183] width 1072 height 33
drag, startPoint x: 441, startPoint y: 279, endPoint x: 0, endPoint y: 250, distance: 441.9
click at [0, 250] on main "The MLC Public Work Search The accuracy and completeness of The MLC's data is d…" at bounding box center [606, 193] width 1213 height 565
click at [1109, 377] on button "Search" at bounding box center [1083, 390] width 119 height 40
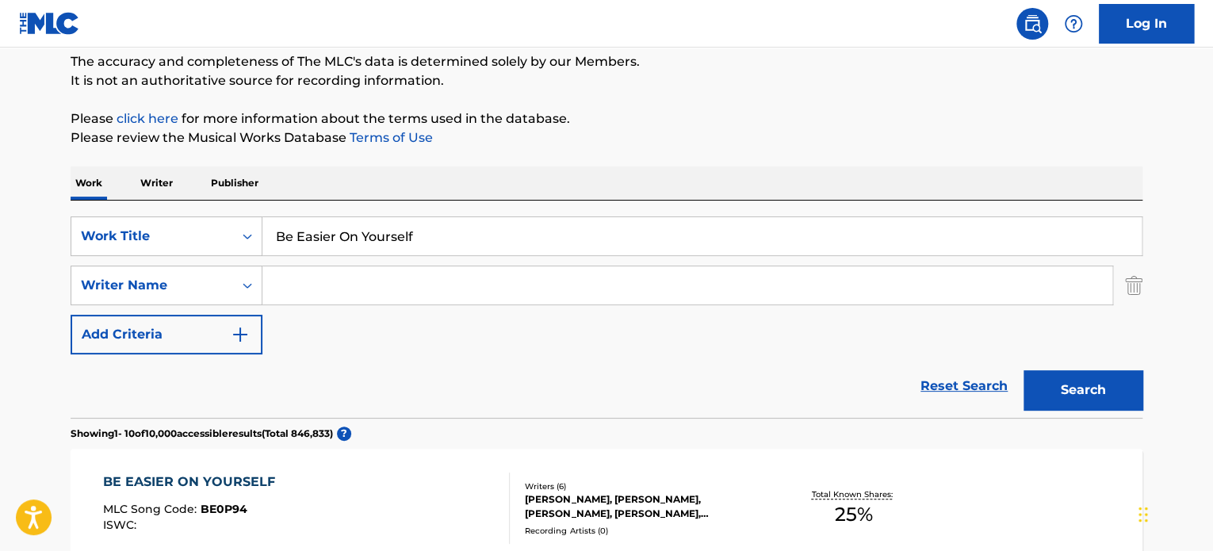
scroll to position [454, 0]
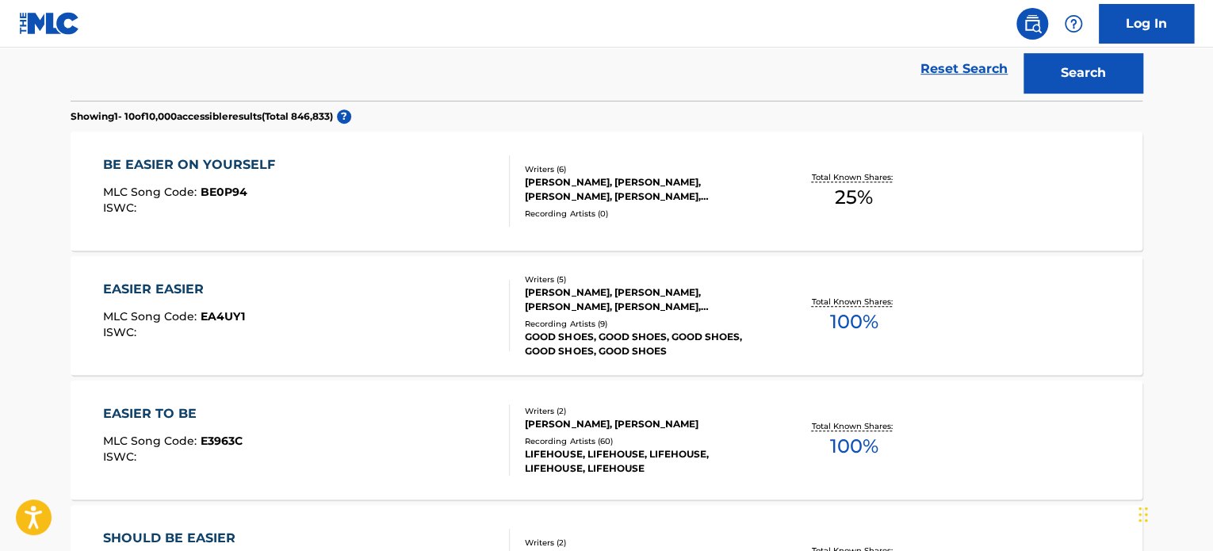
click at [440, 221] on div "BE EASIER ON YOURSELF MLC Song Code : BE0P94 ISWC :" at bounding box center [307, 190] width 408 height 71
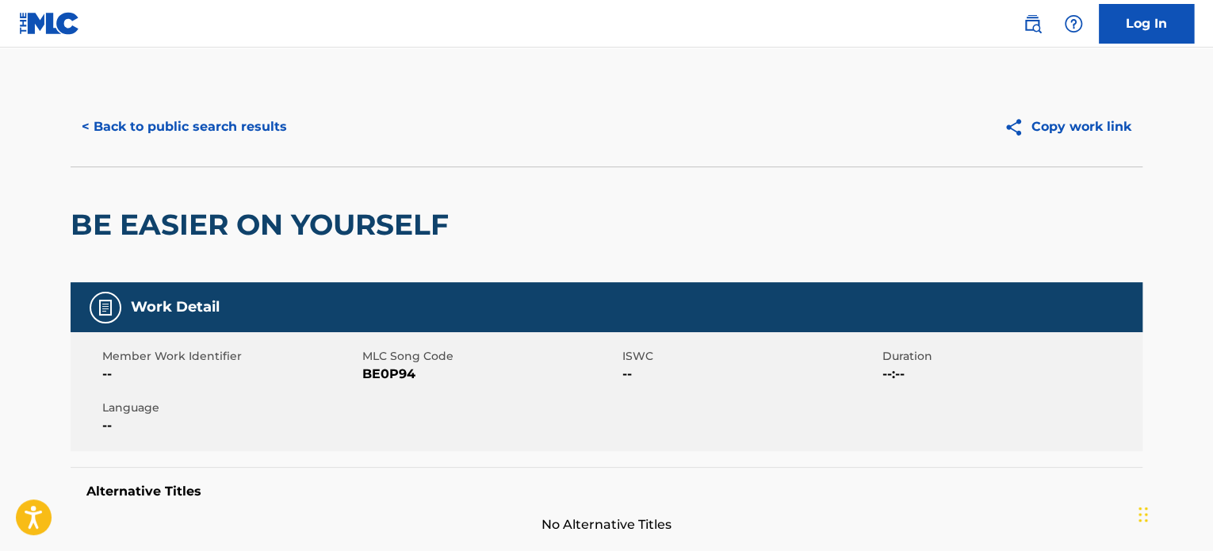
click at [206, 130] on button "< Back to public search results" at bounding box center [185, 127] width 228 height 40
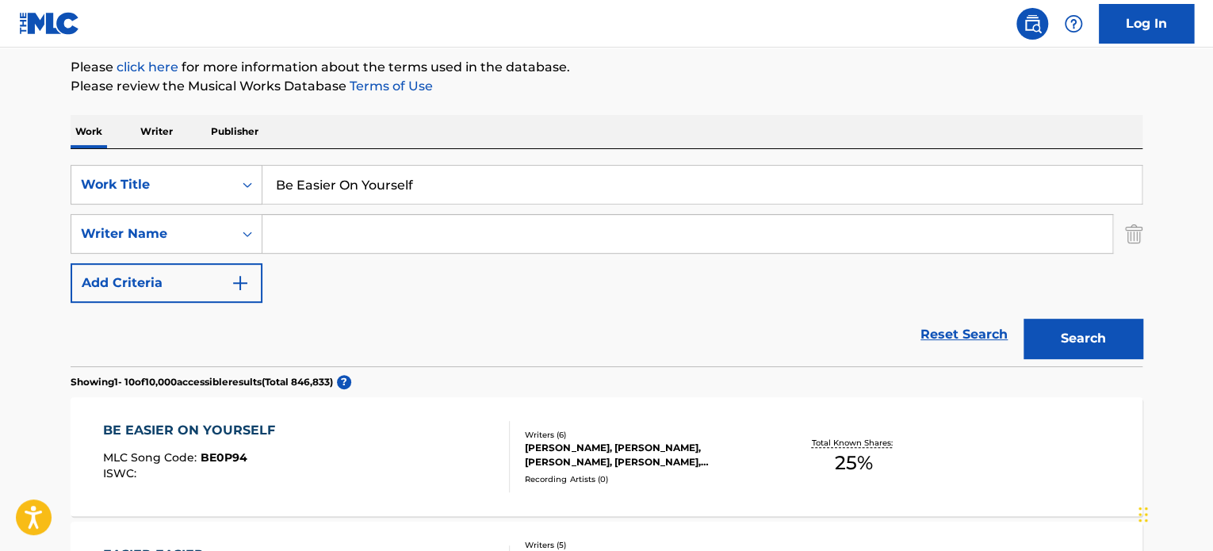
scroll to position [69, 0]
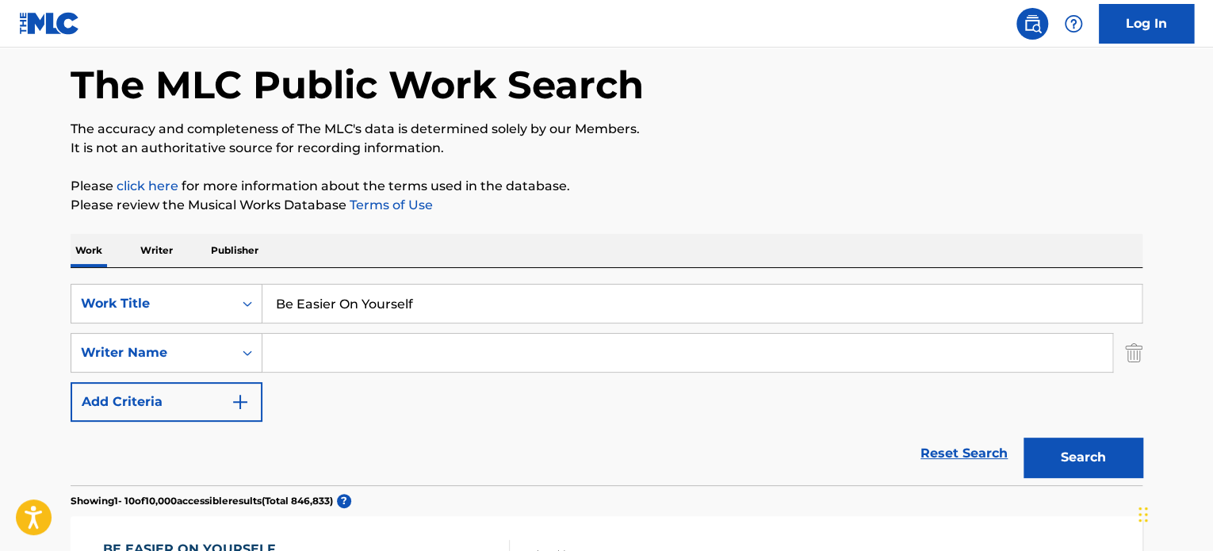
drag, startPoint x: 435, startPoint y: 300, endPoint x: 130, endPoint y: 269, distance: 306.1
click at [121, 269] on div "SearchWithCriteria589580ce-f0f8-4454-9691-1ecef7575a2a Work Title Be Easier On …" at bounding box center [607, 376] width 1072 height 217
paste input "CHANGER"
type input "CHANGER"
click at [374, 427] on div "Reset Search Search" at bounding box center [607, 453] width 1072 height 63
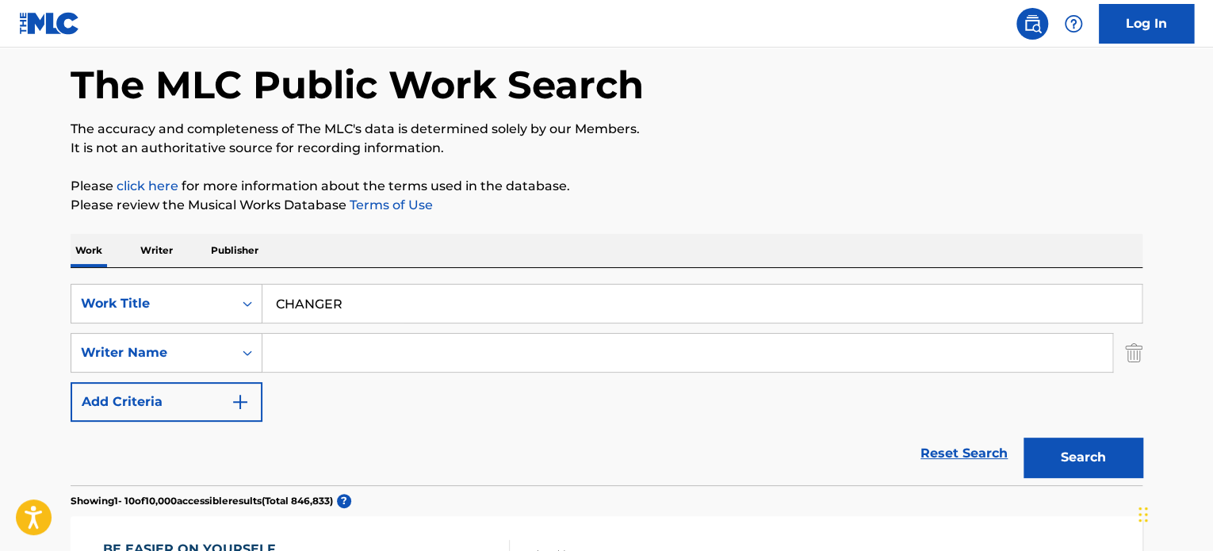
click at [362, 358] on input "Search Form" at bounding box center [687, 353] width 850 height 38
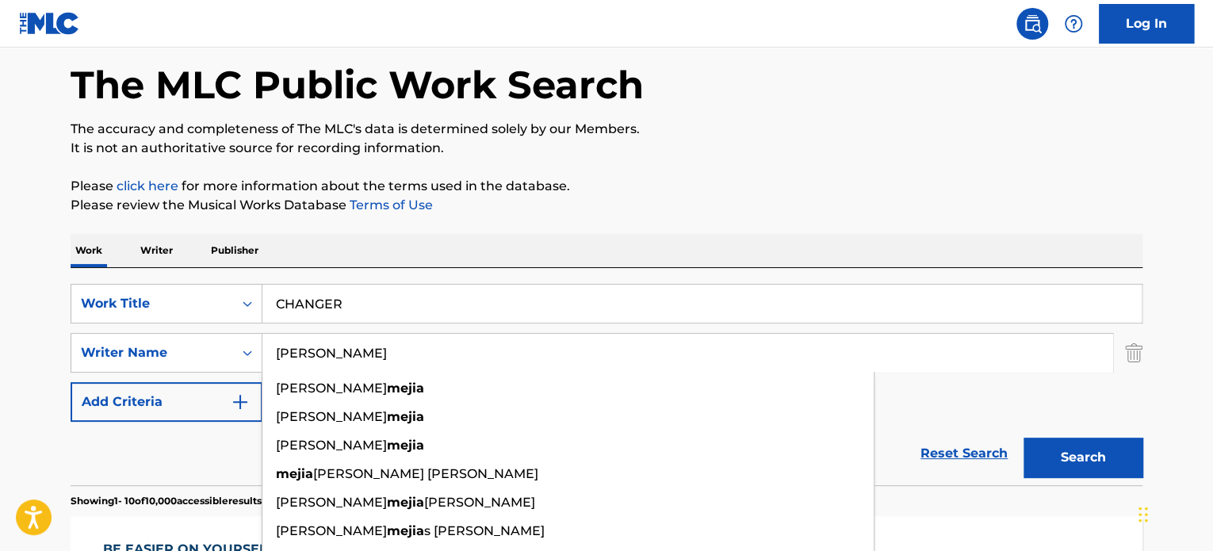
type input "[PERSON_NAME]"
click at [1024, 438] on button "Search" at bounding box center [1083, 458] width 119 height 40
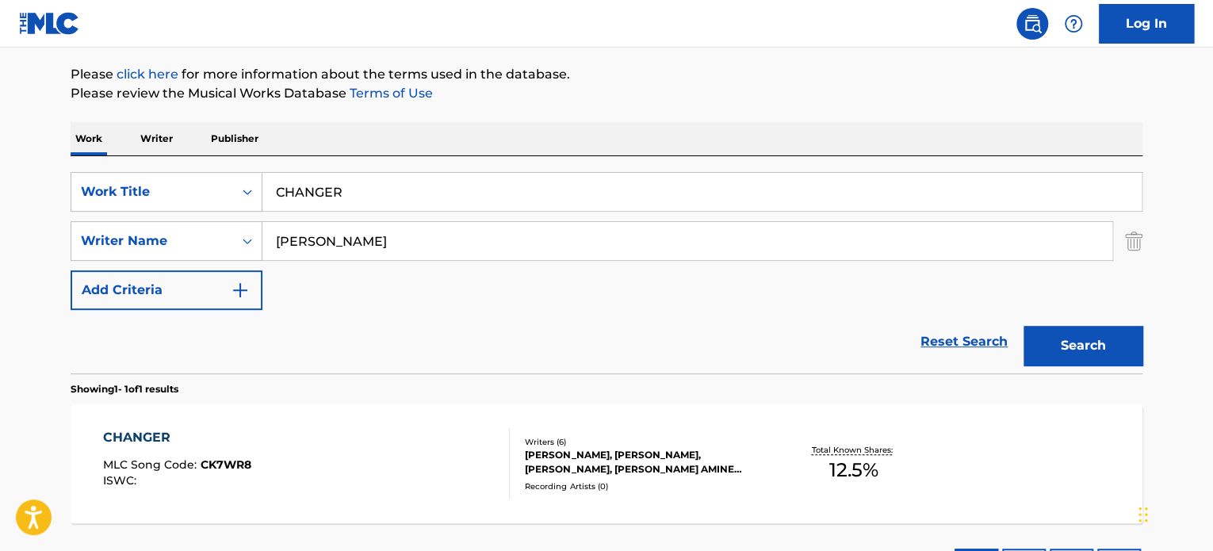
scroll to position [228, 0]
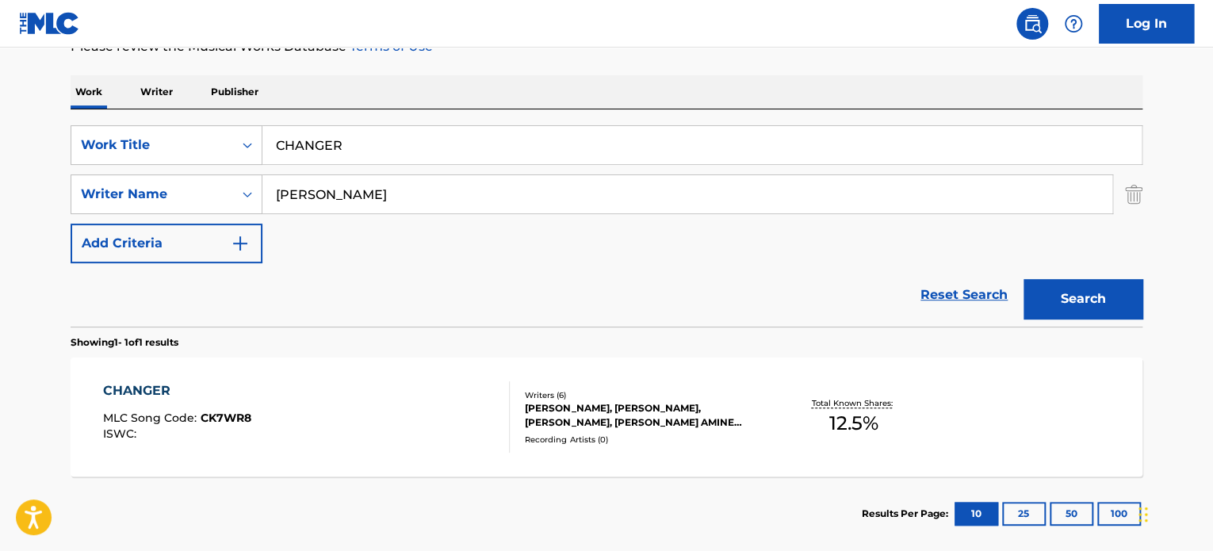
click at [429, 392] on div "CHANGER MLC Song Code : CK7WR8 ISWC :" at bounding box center [307, 416] width 408 height 71
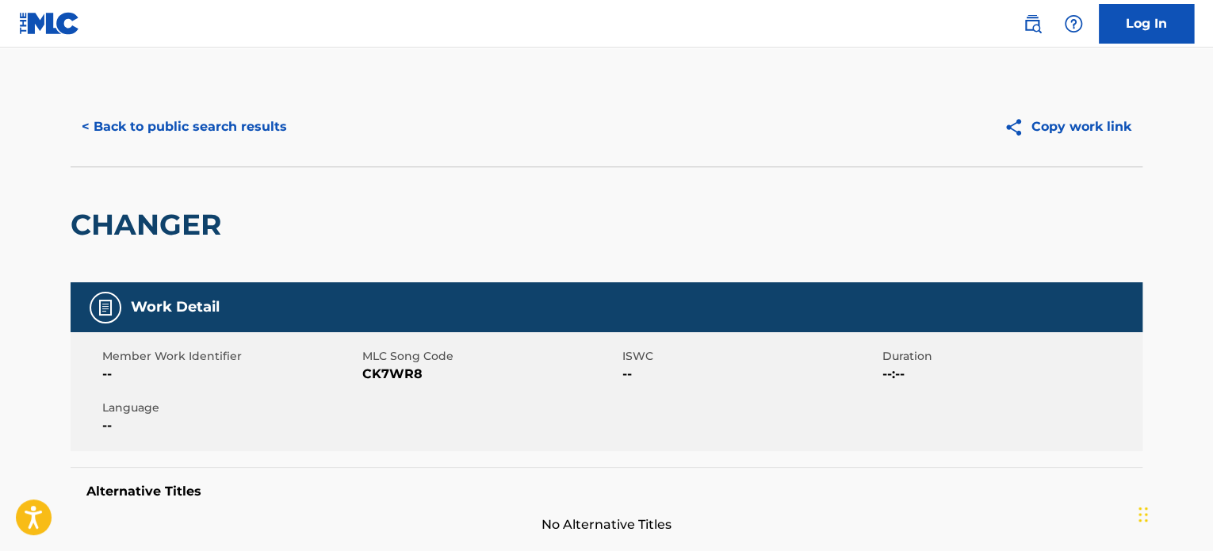
click at [253, 132] on button "< Back to public search results" at bounding box center [185, 127] width 228 height 40
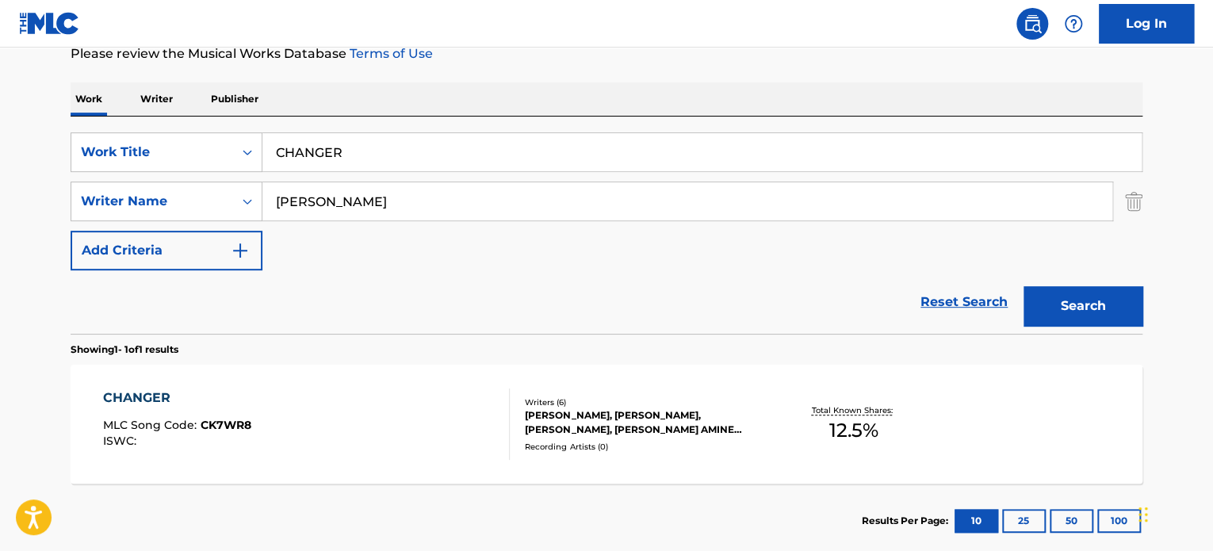
drag, startPoint x: 444, startPoint y: 164, endPoint x: 176, endPoint y: 117, distance: 272.2
click at [105, 117] on div "SearchWithCriteria589580ce-f0f8-4454-9691-1ecef7575a2a Work Title CHANGER Searc…" at bounding box center [607, 225] width 1072 height 217
paste input "I Think It's You"
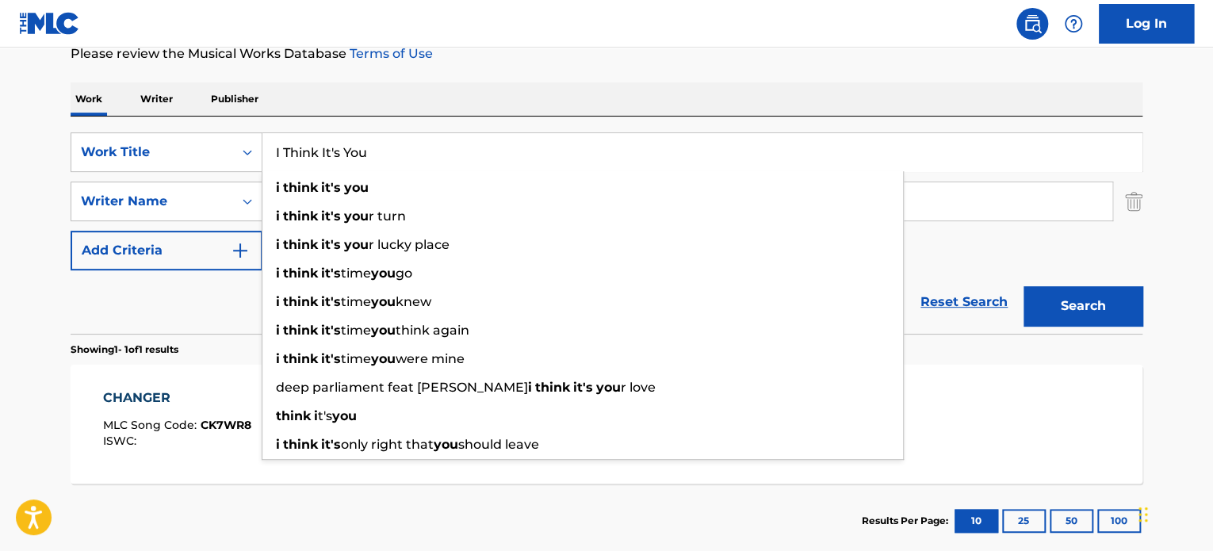
type input "I Think It's You"
click at [697, 82] on div "Work Writer Publisher" at bounding box center [607, 98] width 1072 height 33
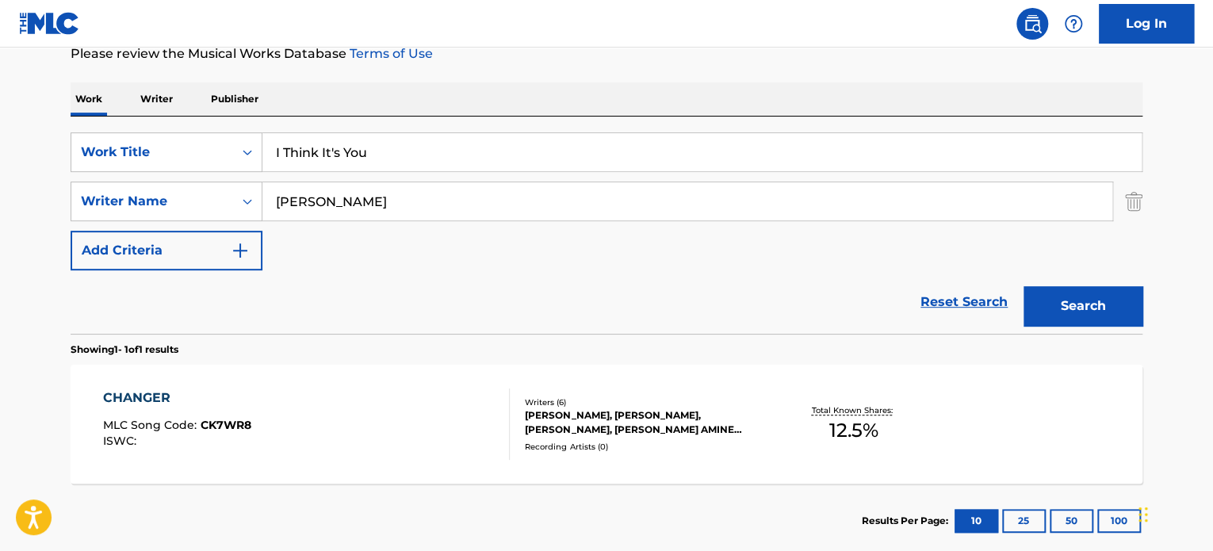
drag, startPoint x: 314, startPoint y: 196, endPoint x: 140, endPoint y: 177, distance: 175.5
click at [140, 177] on div "SearchWithCriteria589580ce-f0f8-4454-9691-1ecef7575a2a Work Title I Think It's …" at bounding box center [607, 201] width 1072 height 138
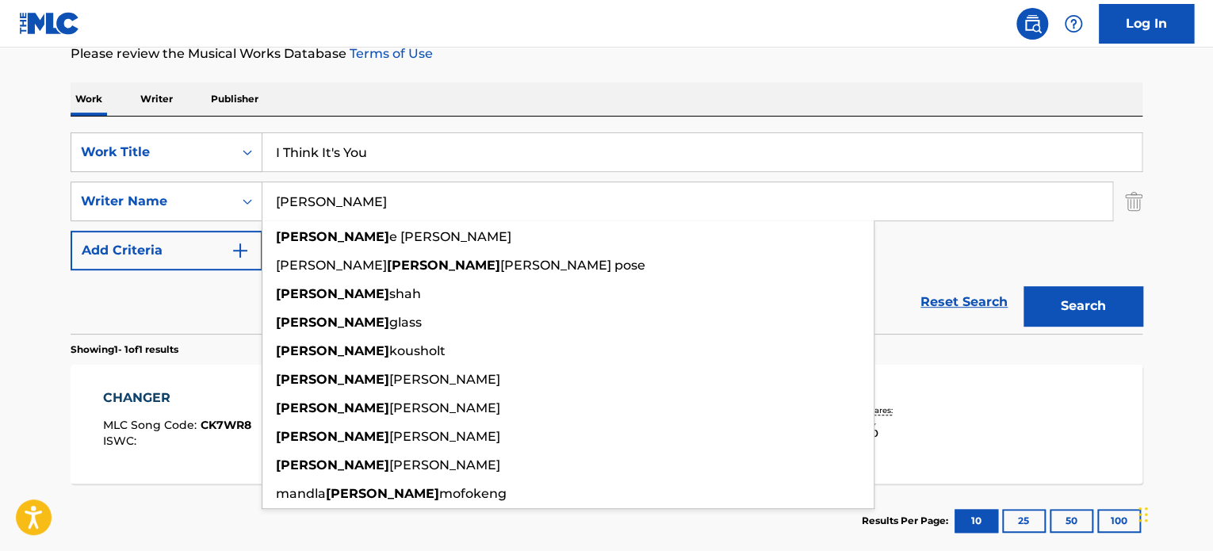
type input "[PERSON_NAME]"
click at [1024, 286] on button "Search" at bounding box center [1083, 306] width 119 height 40
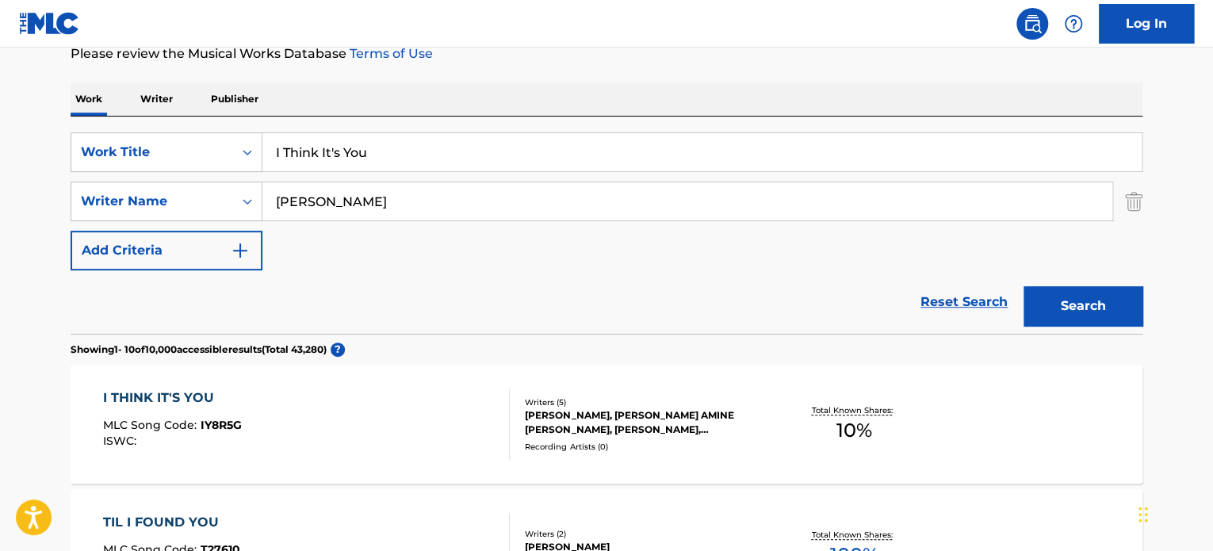
click at [650, 403] on div "Writers ( 5 )" at bounding box center [644, 402] width 239 height 12
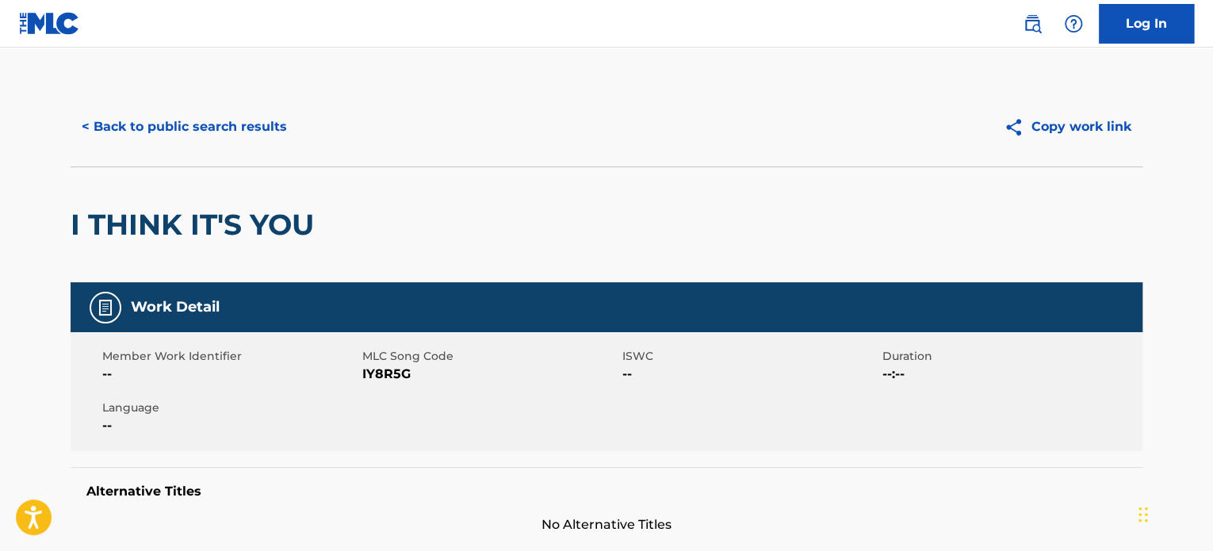
click at [148, 117] on button "< Back to public search results" at bounding box center [185, 127] width 228 height 40
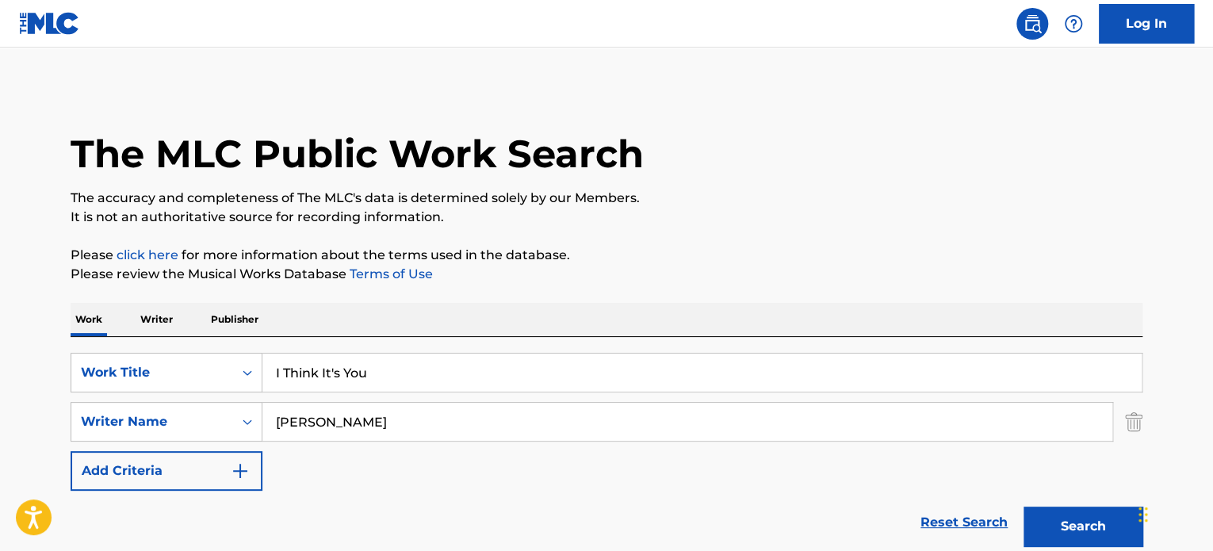
scroll to position [220, 0]
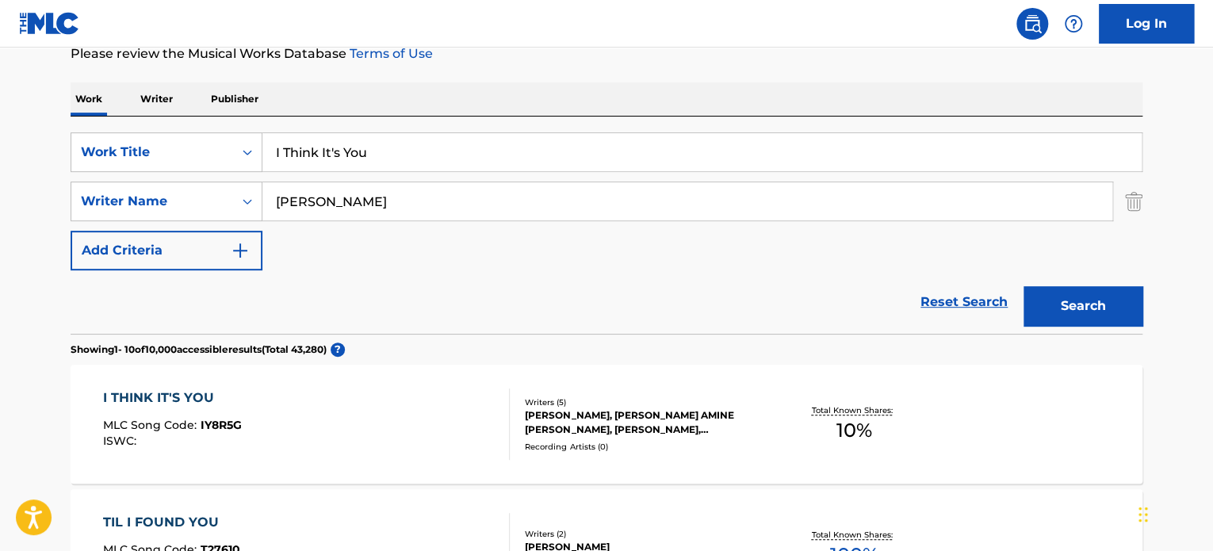
drag, startPoint x: 178, startPoint y: 147, endPoint x: 0, endPoint y: 147, distance: 178.4
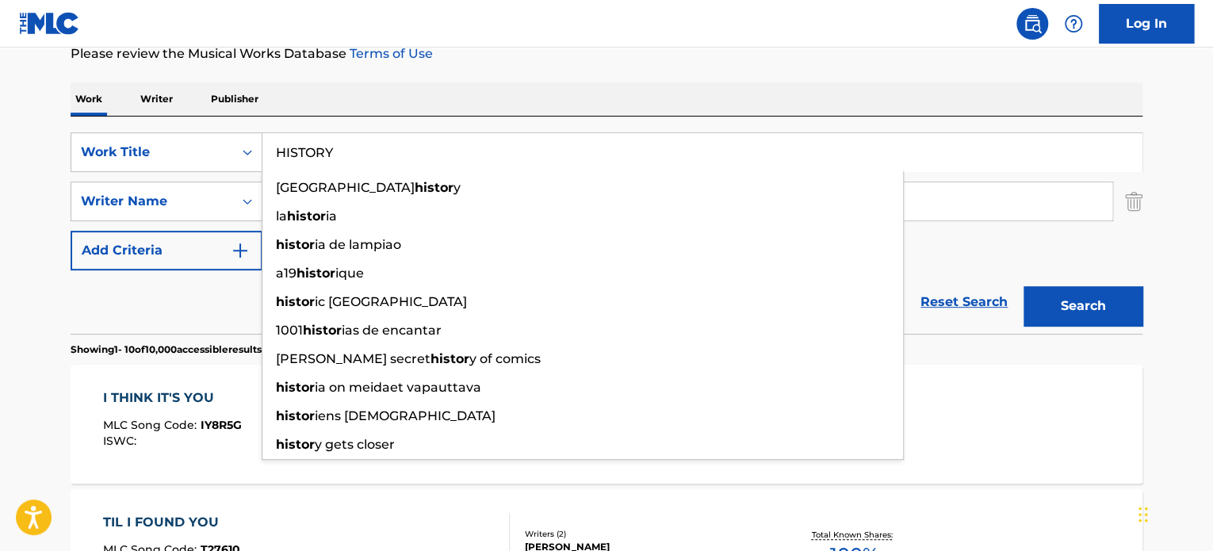
type input "HISTORY"
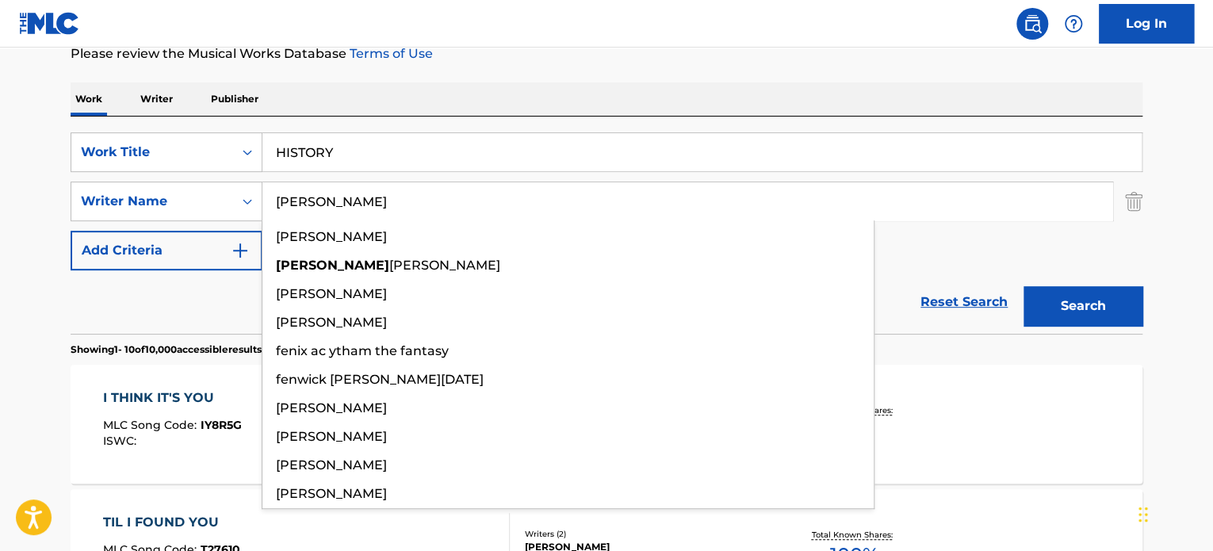
type input "[PERSON_NAME]"
click at [1024, 286] on button "Search" at bounding box center [1083, 306] width 119 height 40
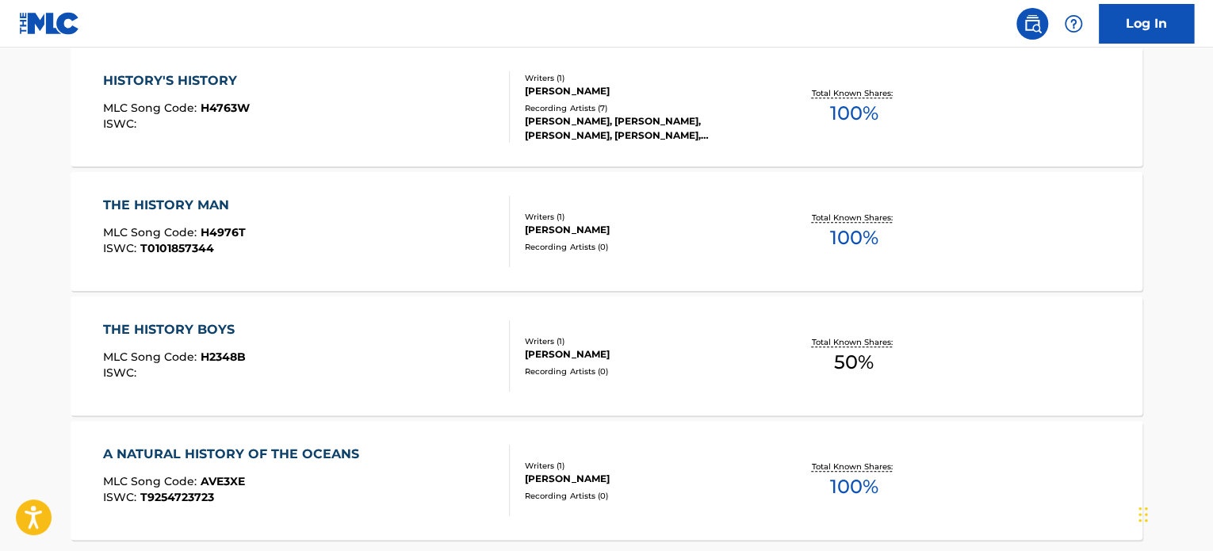
scroll to position [0, 0]
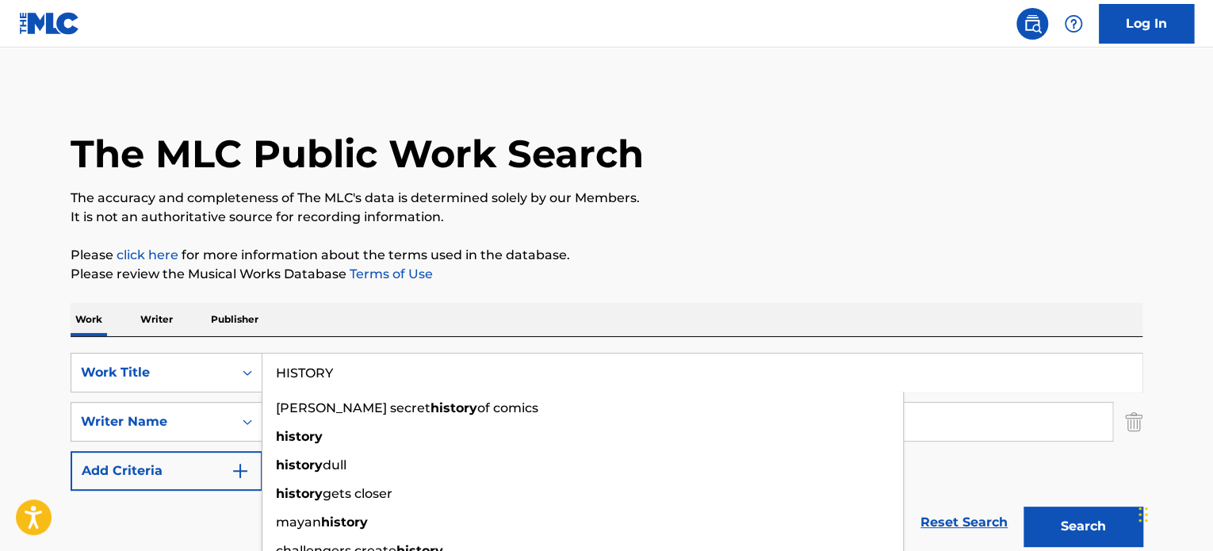
drag, startPoint x: 360, startPoint y: 379, endPoint x: 98, endPoint y: 329, distance: 266.4
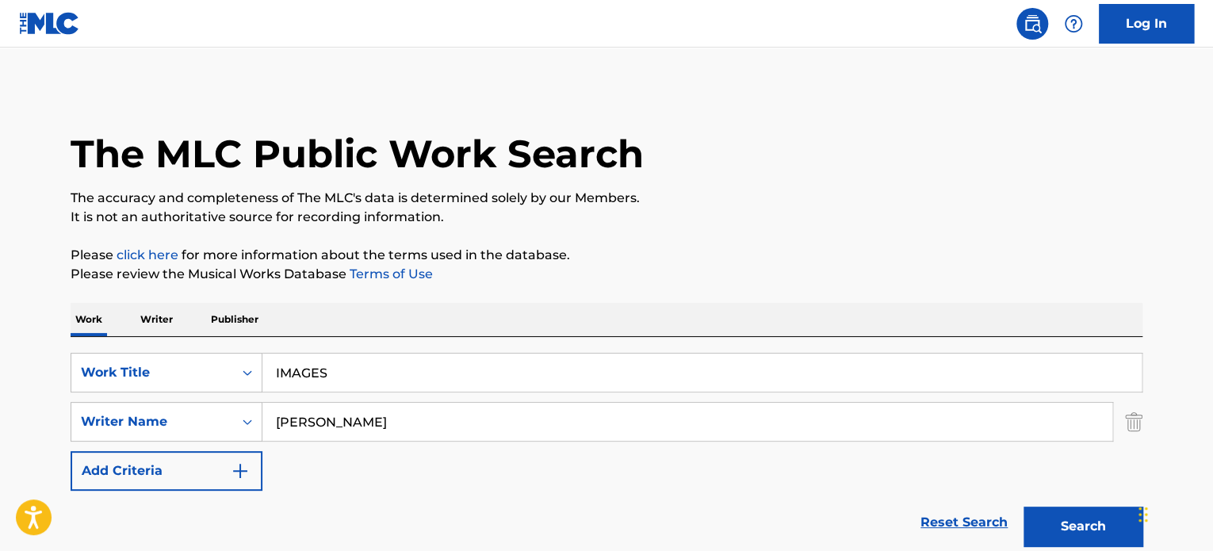
type input "IMAGES"
click at [1024, 507] on button "Search" at bounding box center [1083, 527] width 119 height 40
click at [1067, 537] on button "Search" at bounding box center [1083, 527] width 119 height 40
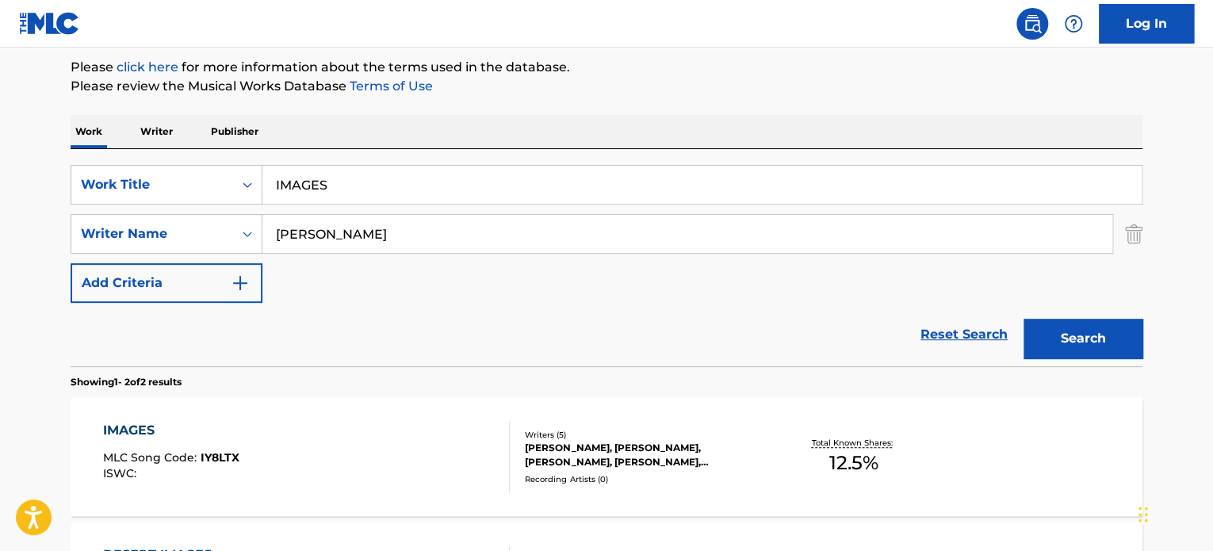
scroll to position [317, 0]
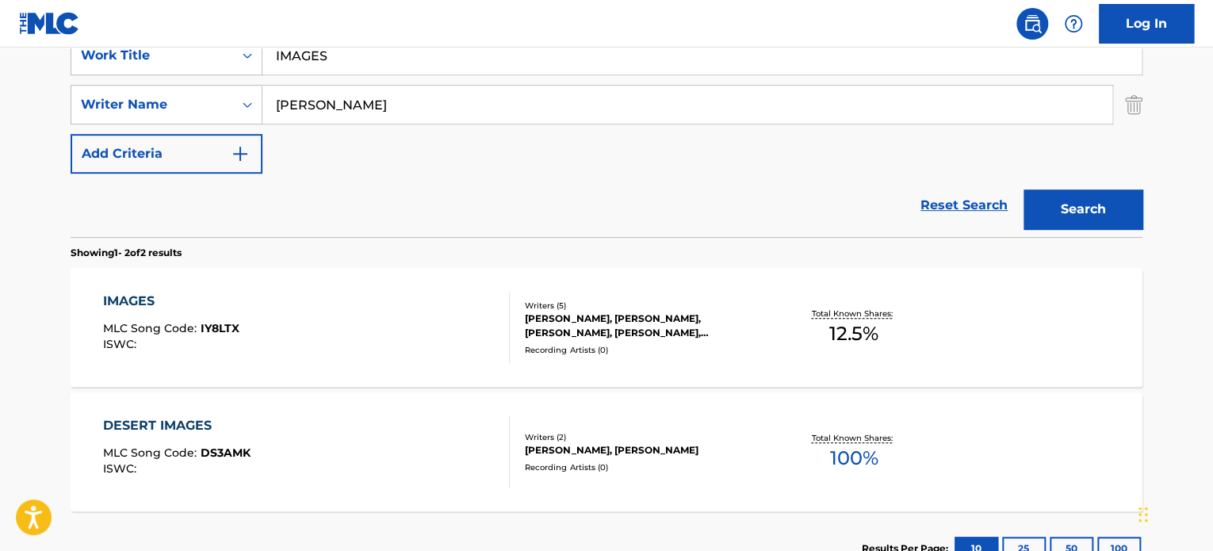
click at [588, 312] on div "[PERSON_NAME], [PERSON_NAME], [PERSON_NAME], [PERSON_NAME], [PERSON_NAME]" at bounding box center [644, 326] width 239 height 29
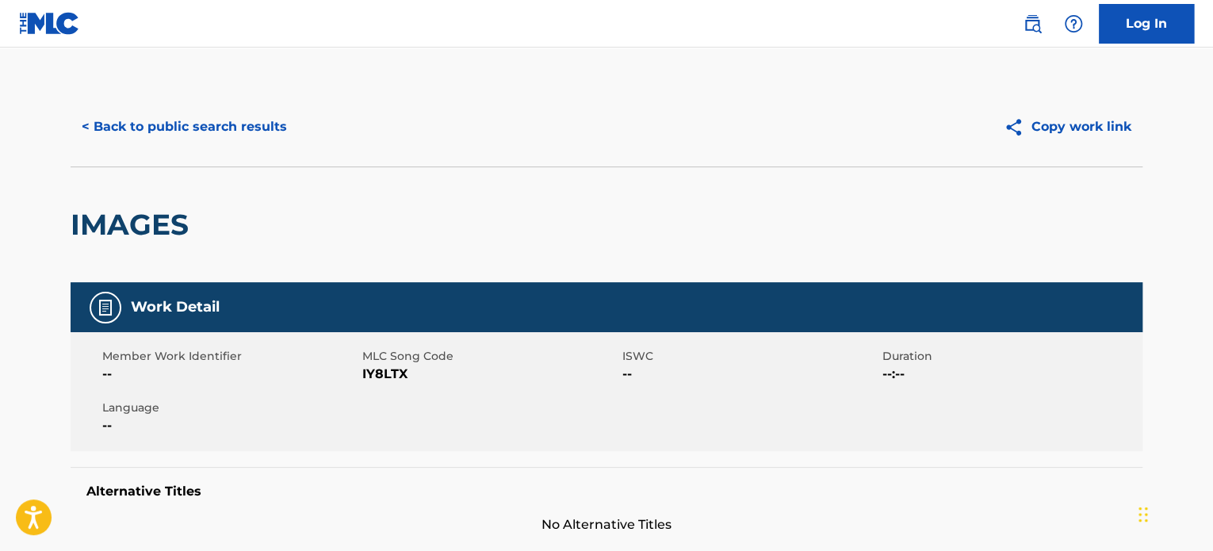
click at [187, 129] on button "< Back to public search results" at bounding box center [185, 127] width 228 height 40
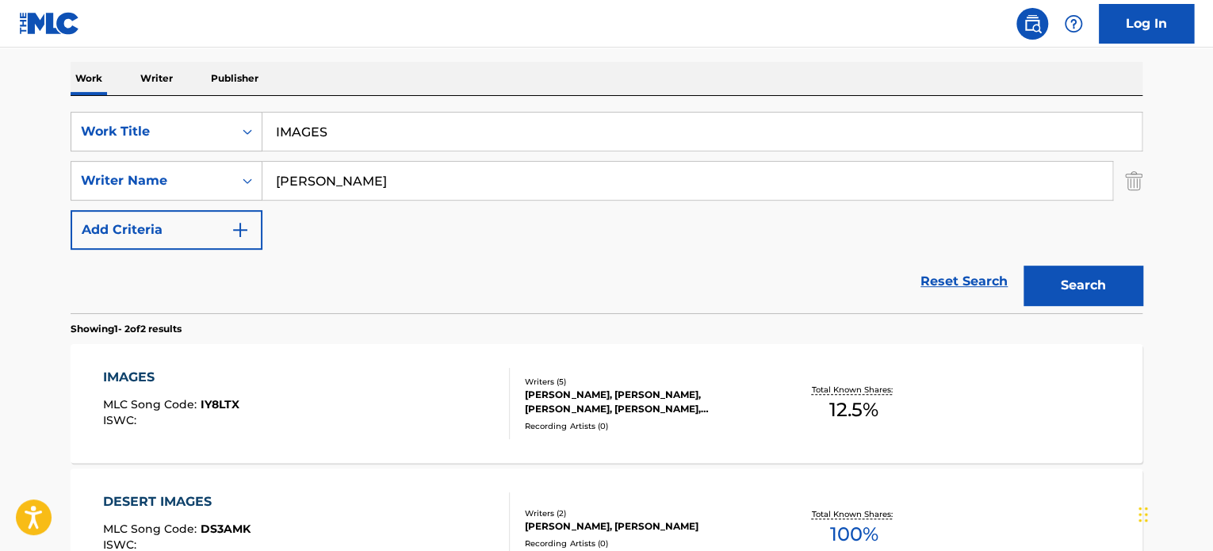
scroll to position [159, 0]
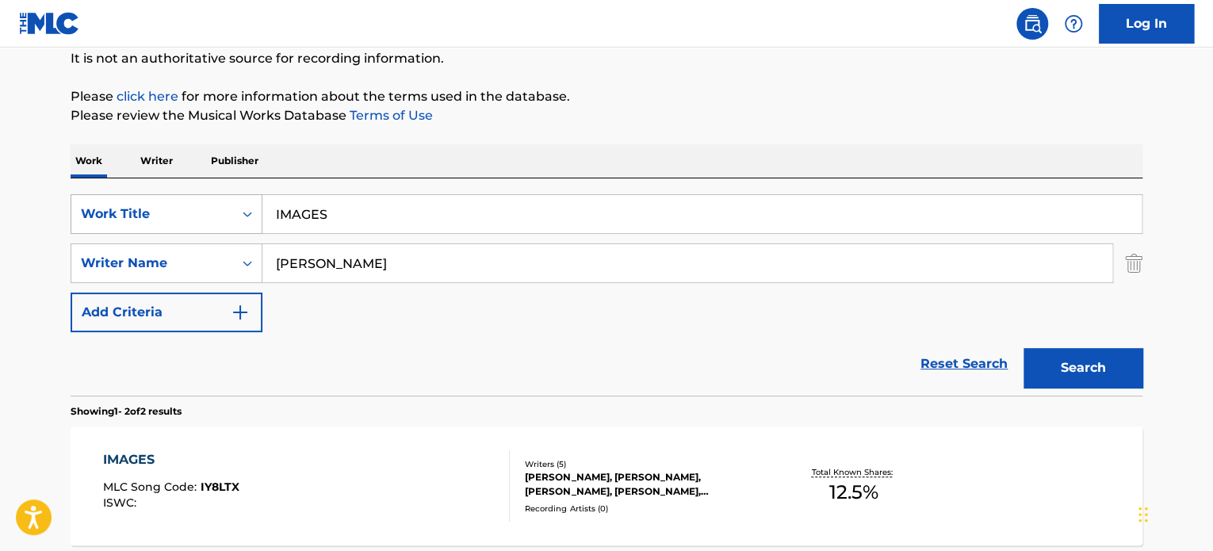
drag, startPoint x: 394, startPoint y: 210, endPoint x: 99, endPoint y: 195, distance: 295.4
click at [109, 198] on div "SearchWithCriteria589580ce-f0f8-4454-9691-1ecef7575a2a Work Title IMAGES" at bounding box center [607, 214] width 1072 height 40
paste input "Doing The Best I Can"
type input "Doing The Best I Can"
click at [642, 115] on p "Please review the Musical Works Database Terms of Use" at bounding box center [607, 115] width 1072 height 19
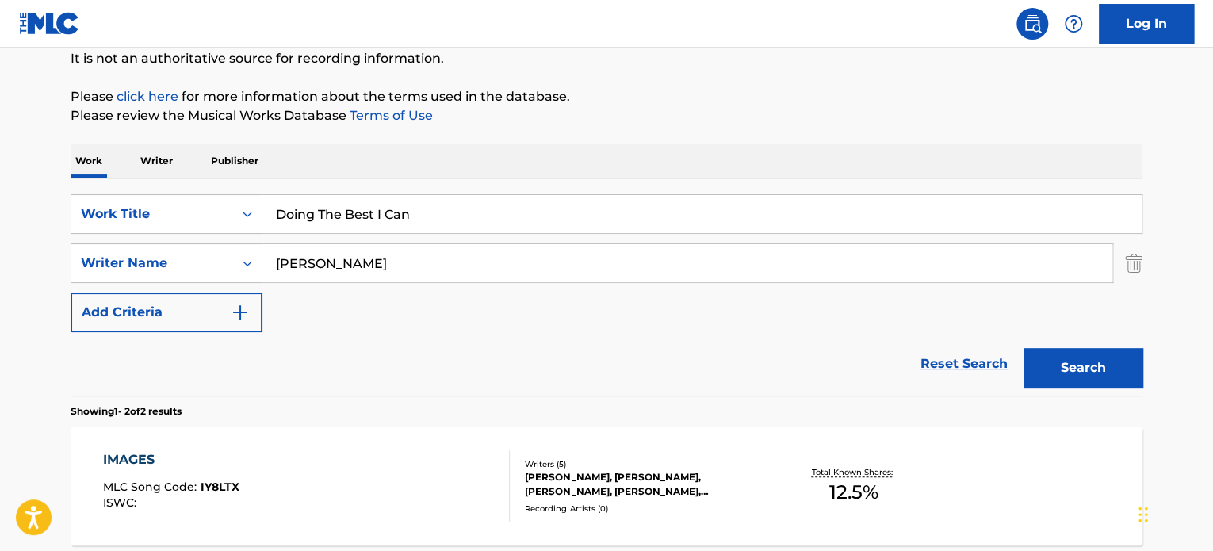
click at [82, 237] on div "SearchWithCriteria589580ce-f0f8-4454-9691-1ecef7575a2a Work Title Doing The Bes…" at bounding box center [607, 263] width 1072 height 138
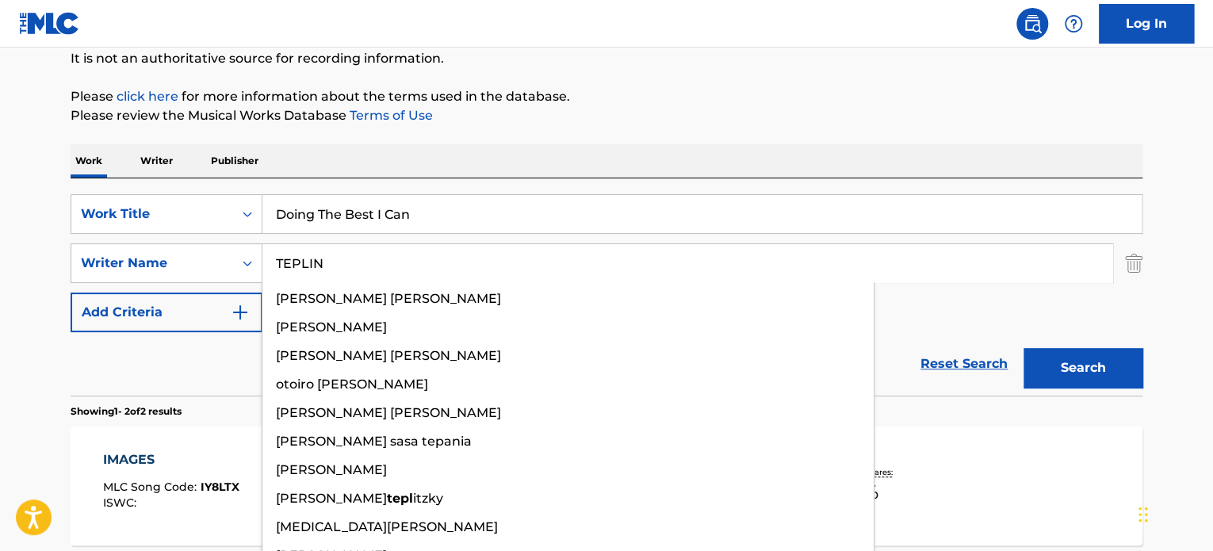
type input "TEPLIN"
click at [1024, 348] on button "Search" at bounding box center [1083, 368] width 119 height 40
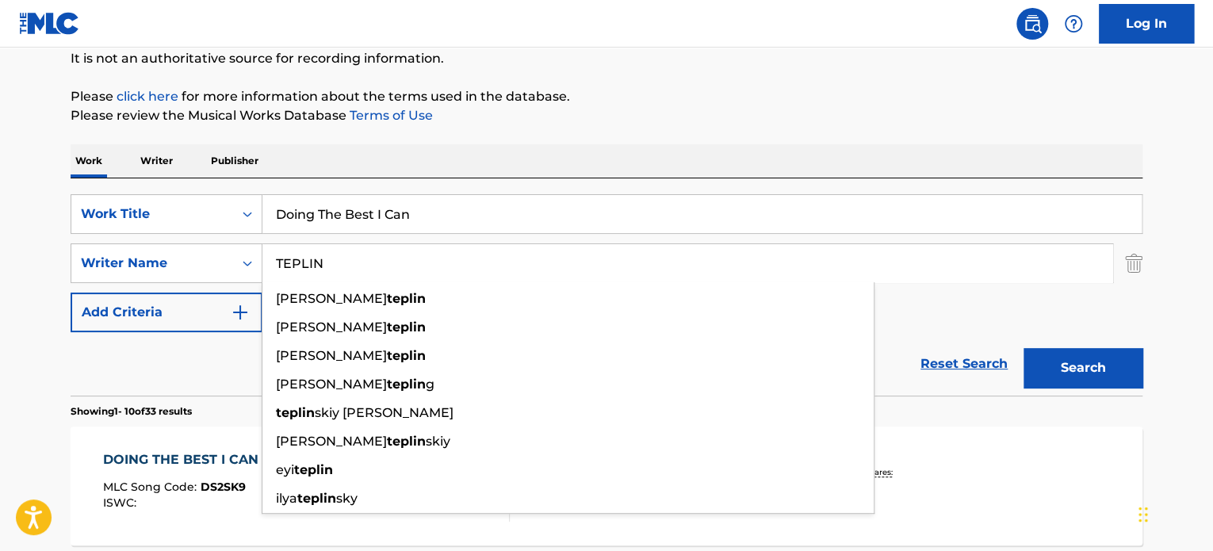
click at [786, 123] on p "Please review the Musical Works Database Terms of Use" at bounding box center [607, 115] width 1072 height 19
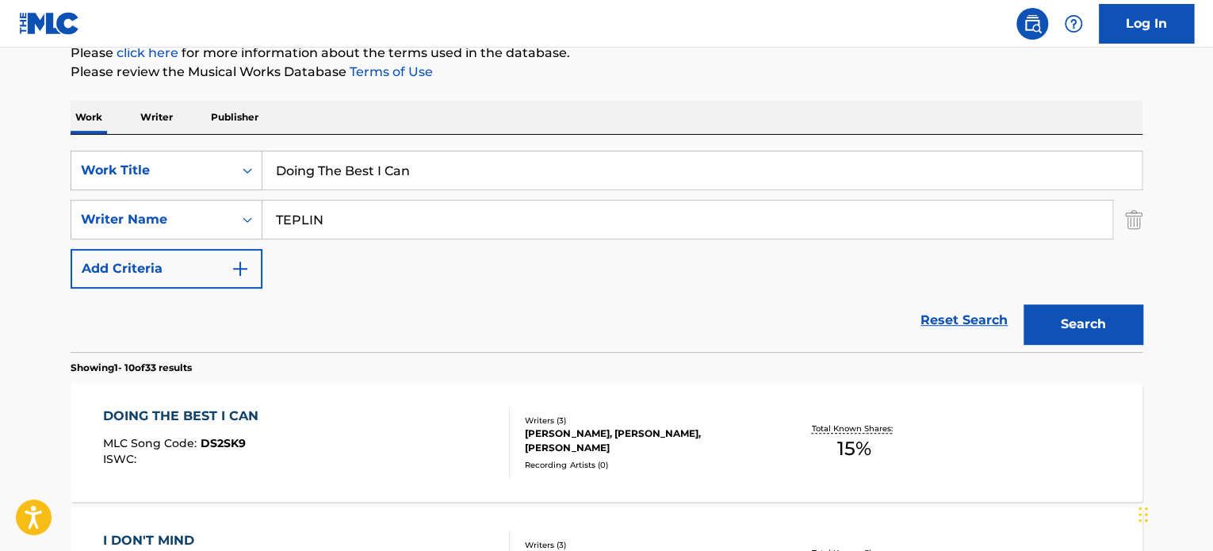
scroll to position [238, 0]
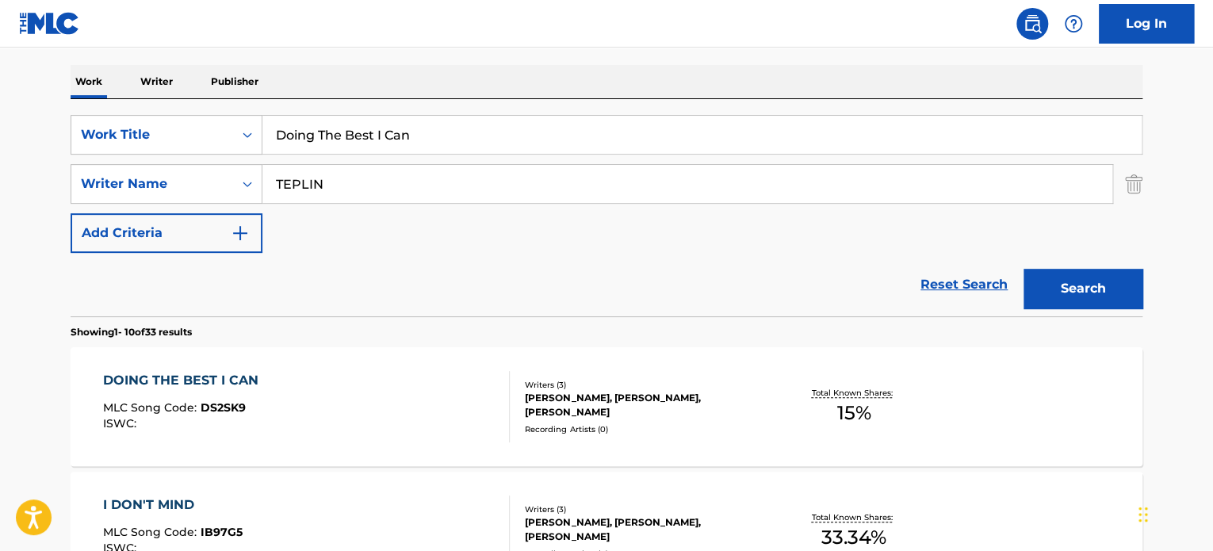
click at [611, 391] on div "Writers ( 3 )" at bounding box center [644, 385] width 239 height 12
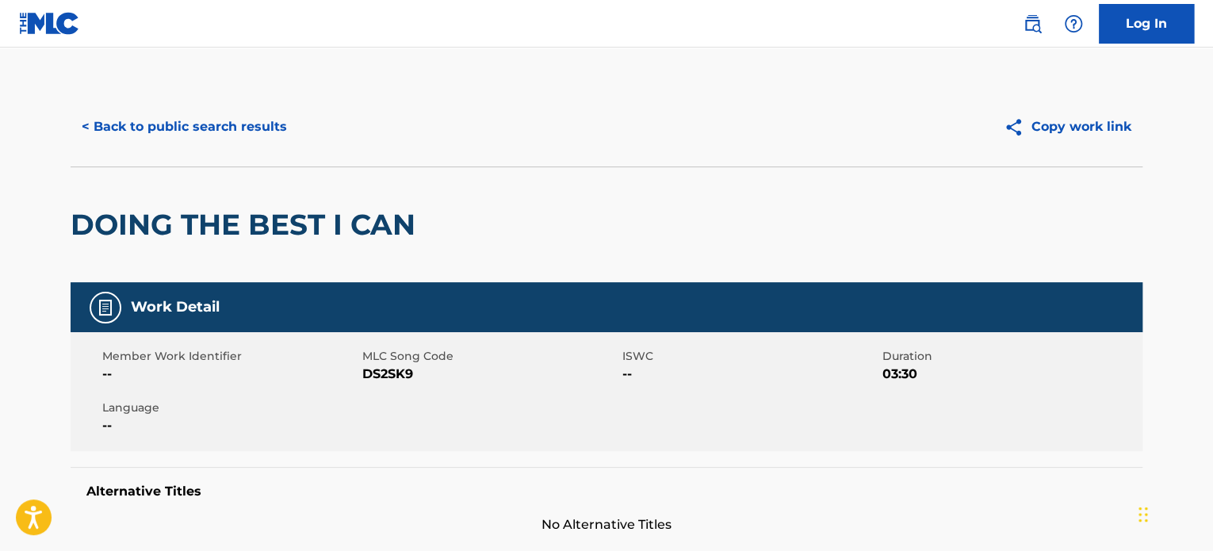
click at [200, 125] on button "< Back to public search results" at bounding box center [185, 127] width 228 height 40
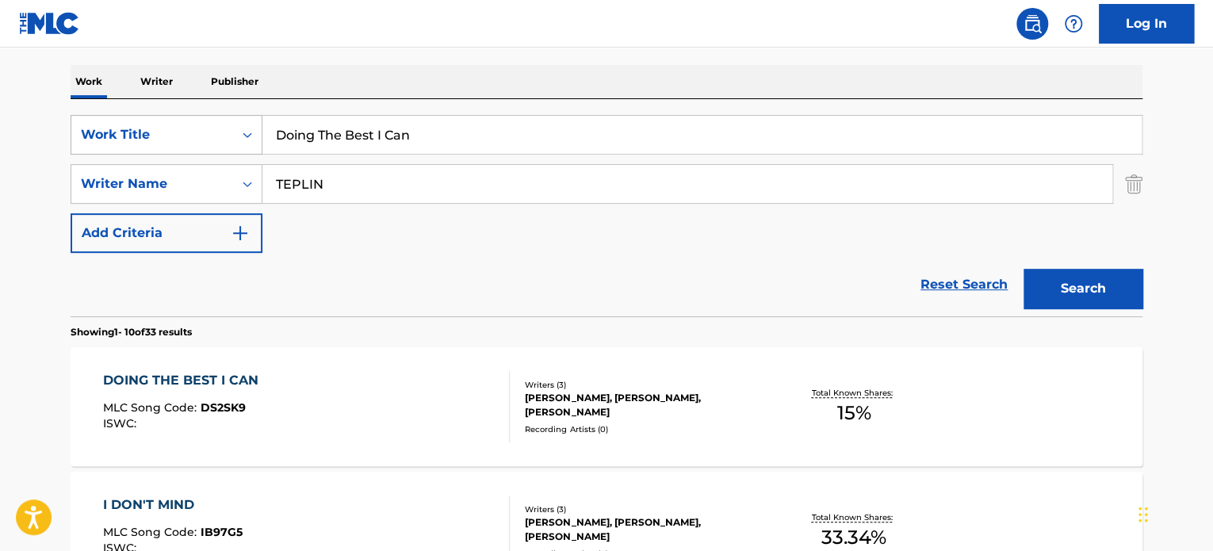
drag, startPoint x: 504, startPoint y: 139, endPoint x: 247, endPoint y: 139, distance: 256.9
click at [258, 140] on div "SearchWithCriteria589580ce-f0f8-4454-9691-1ecef7575a2a Work Title Doing The Bes…" at bounding box center [607, 135] width 1072 height 40
paste input "13MOS"
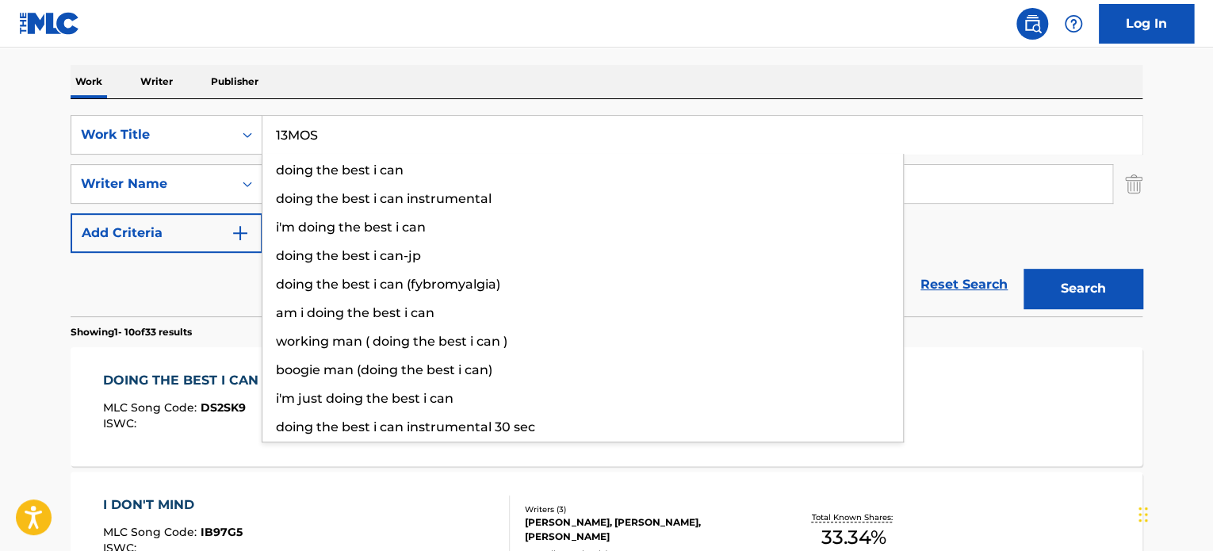
type input "13MOS"
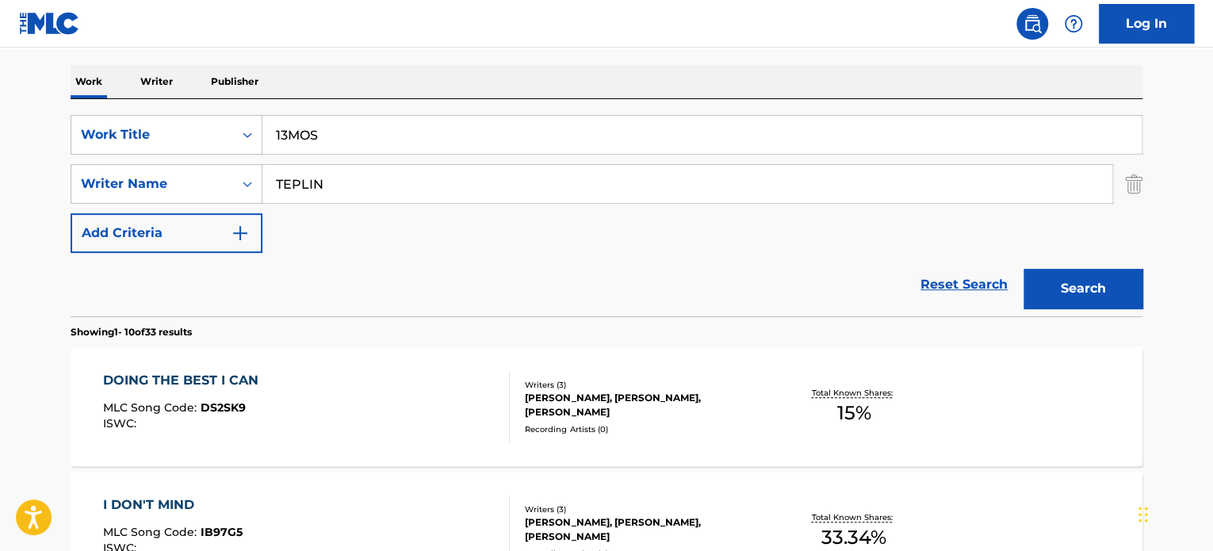
click at [1132, 187] on img "Search Form" at bounding box center [1133, 184] width 17 height 40
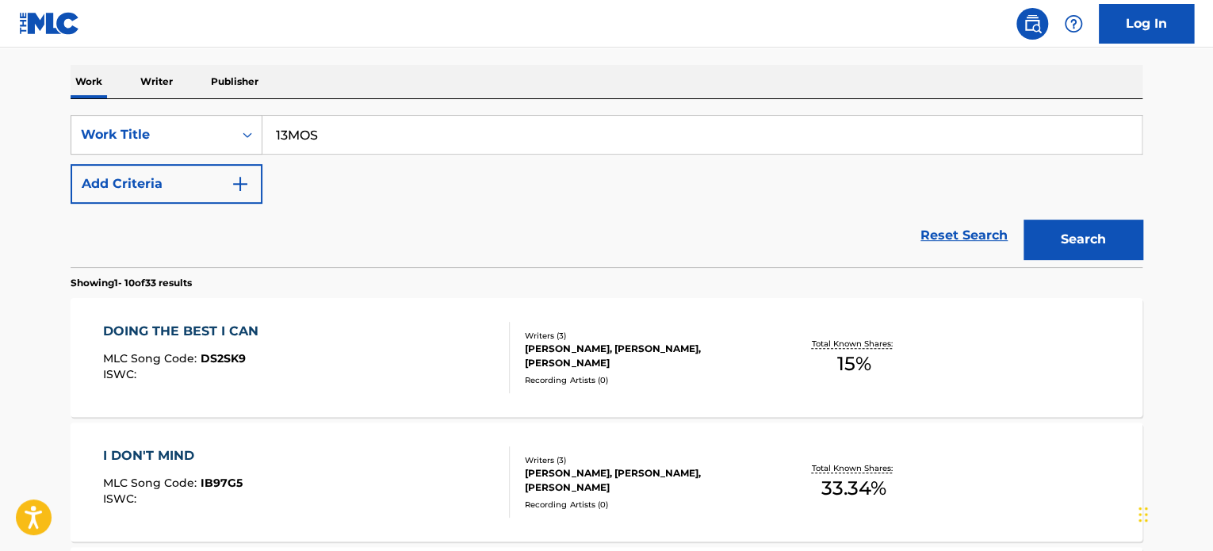
click at [1107, 228] on button "Search" at bounding box center [1083, 240] width 119 height 40
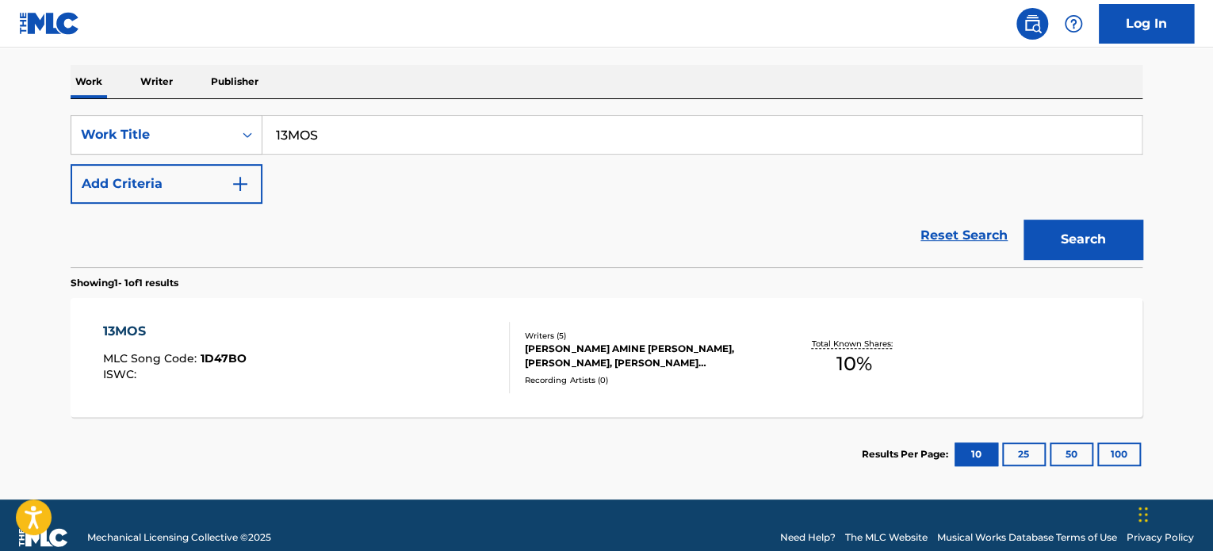
click at [559, 342] on div "[PERSON_NAME] AMINE [PERSON_NAME], [PERSON_NAME], [PERSON_NAME] [PERSON_NAME] […" at bounding box center [644, 356] width 239 height 29
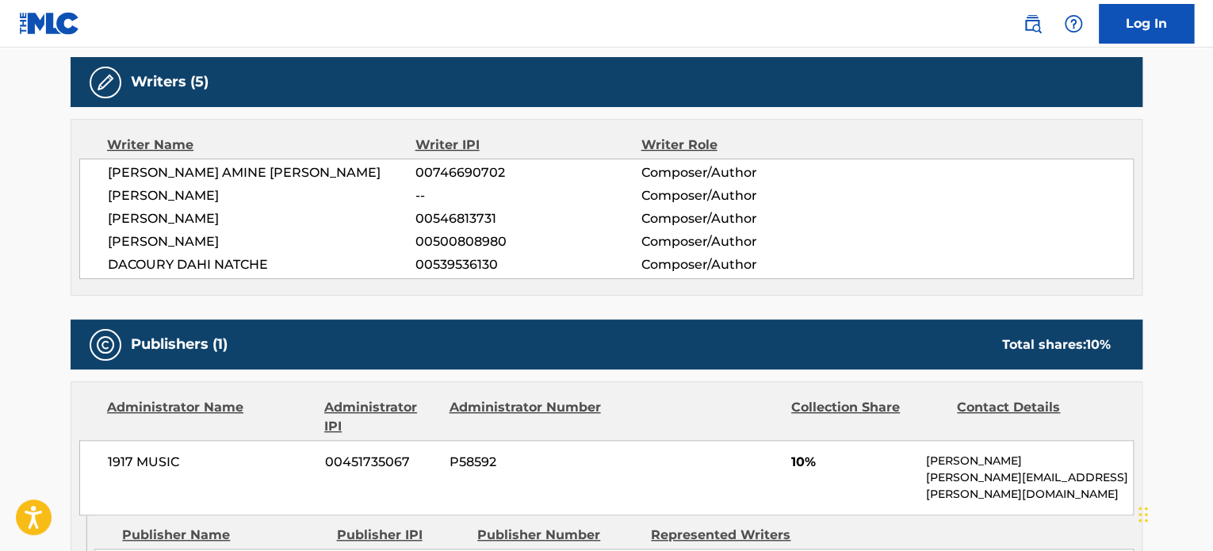
scroll to position [555, 0]
